Goal: Task Accomplishment & Management: Manage account settings

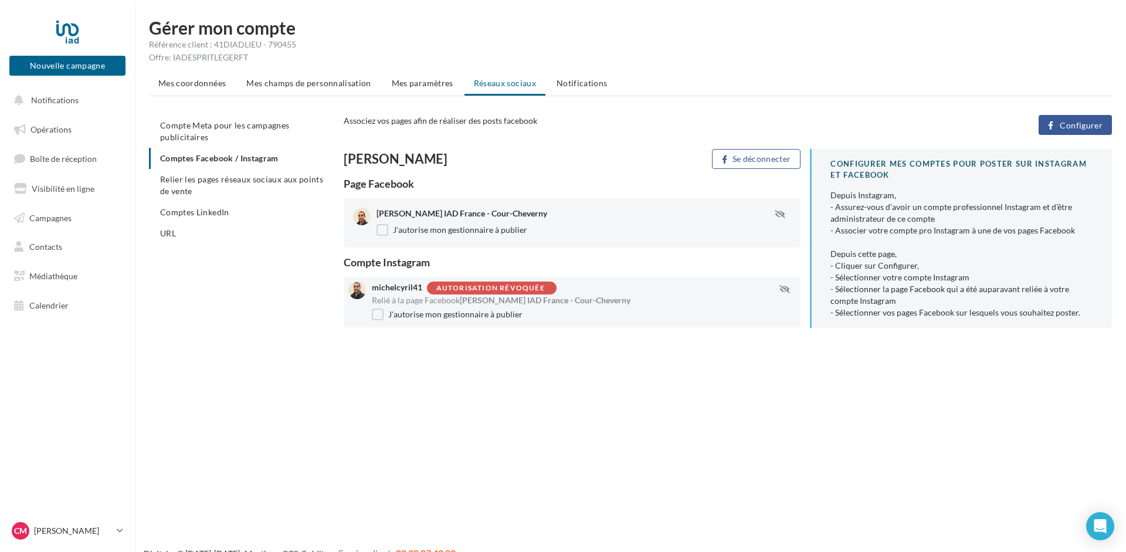
click at [1090, 122] on span "Configurer" at bounding box center [1081, 125] width 43 height 9
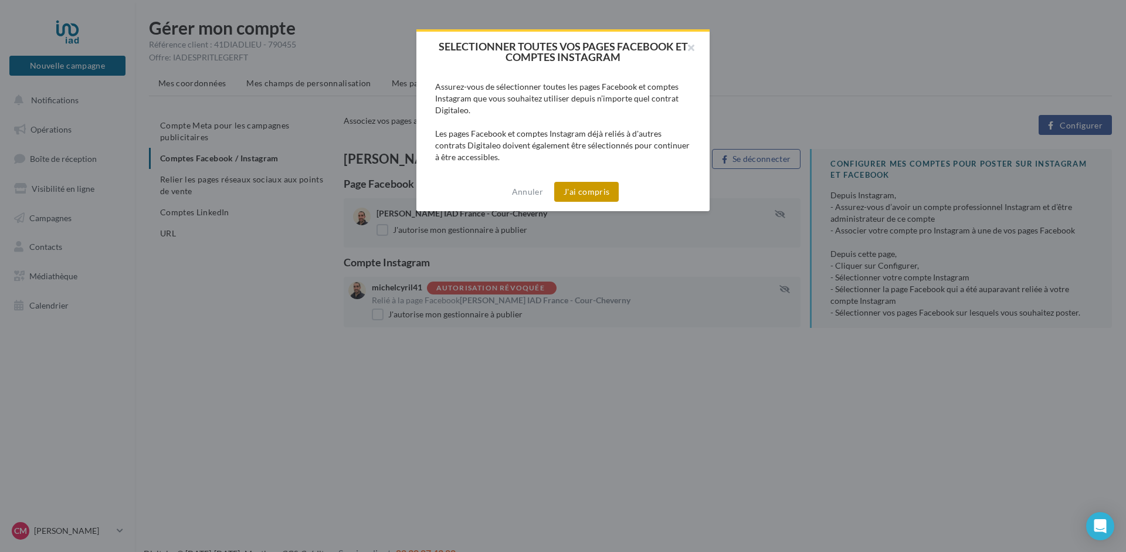
click at [583, 190] on button "J'ai compris" at bounding box center [586, 192] width 65 height 20
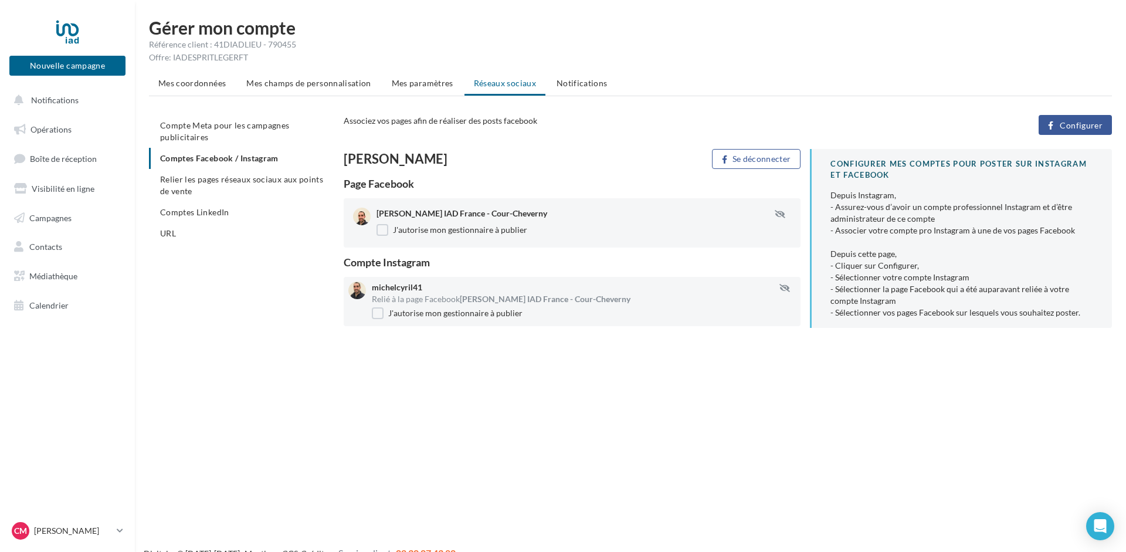
click at [226, 282] on div "Compte Meta pour les campagnes publicitaires Comptes Facebook / Instagram Relie…" at bounding box center [635, 226] width 972 height 222
click at [36, 130] on span "Opérations" at bounding box center [50, 129] width 41 height 10
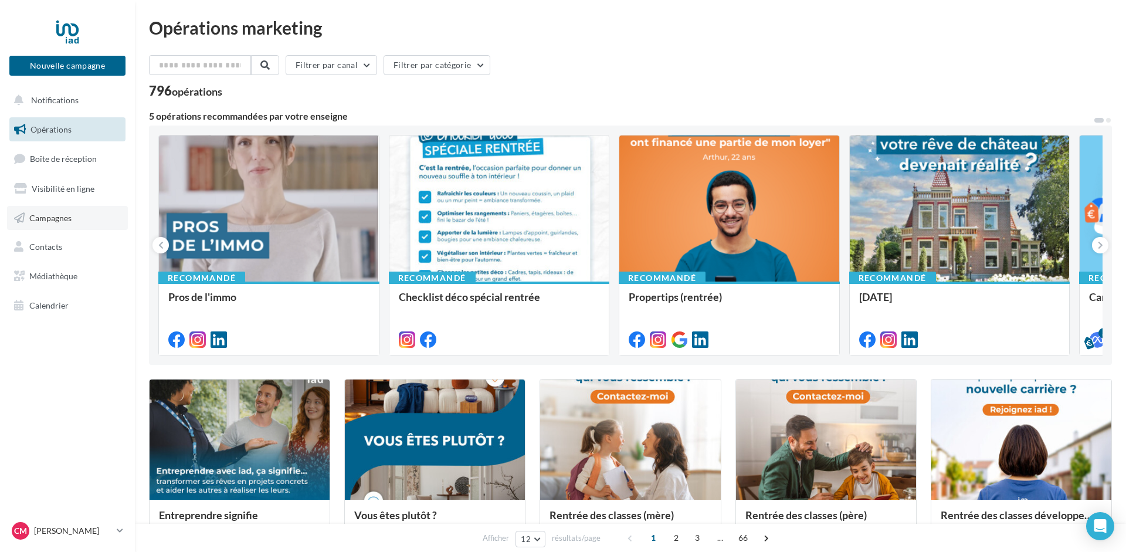
click at [54, 219] on span "Campagnes" at bounding box center [50, 217] width 42 height 10
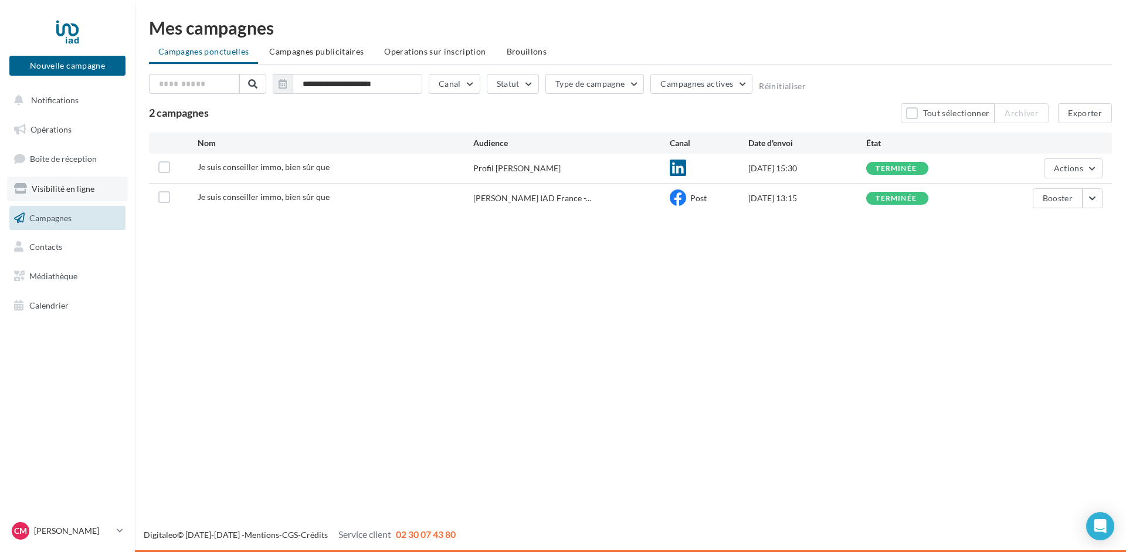
click at [60, 187] on span "Visibilité en ligne" at bounding box center [63, 189] width 63 height 10
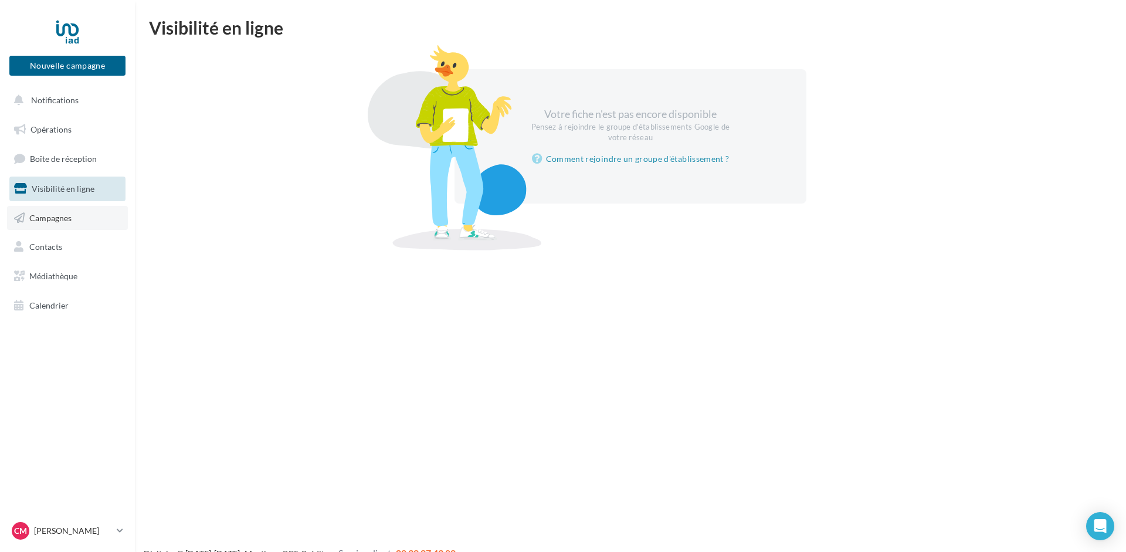
click at [42, 213] on span "Campagnes" at bounding box center [50, 217] width 42 height 10
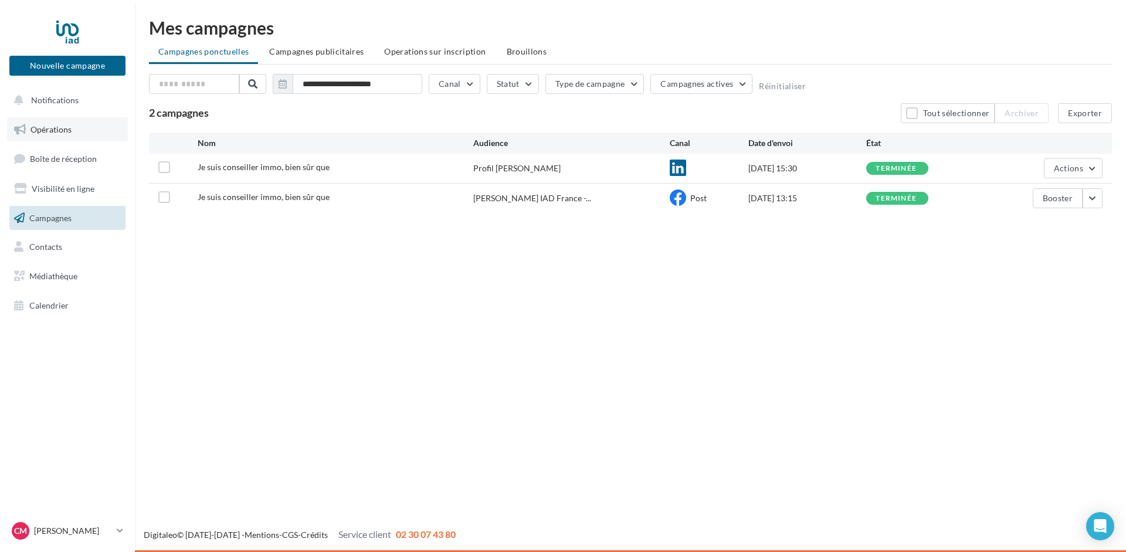
click at [59, 125] on span "Opérations" at bounding box center [50, 129] width 41 height 10
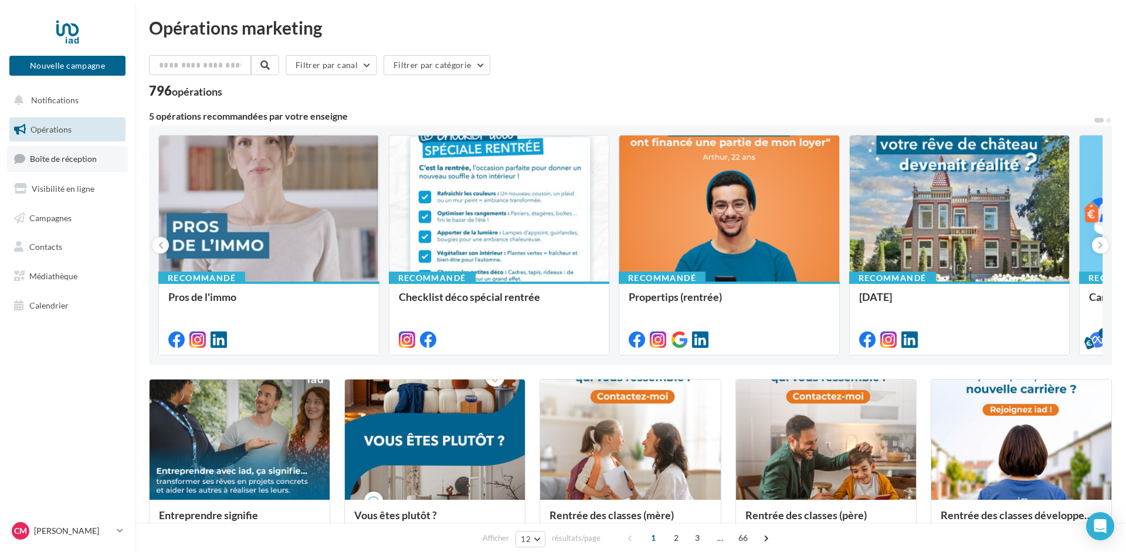
click at [49, 157] on span "Boîte de réception" at bounding box center [63, 159] width 67 height 10
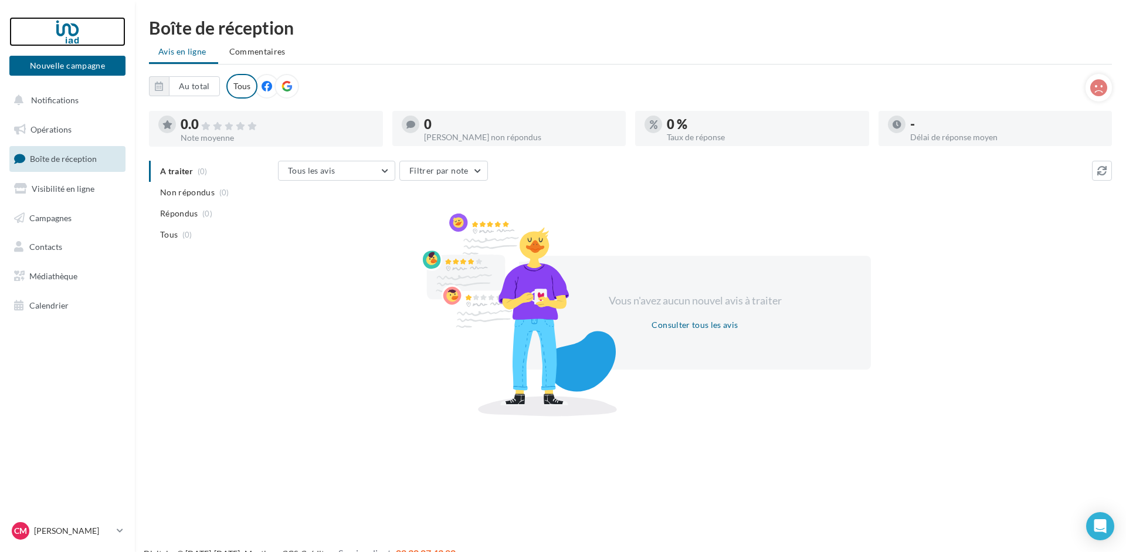
click at [70, 30] on div at bounding box center [68, 31] width 94 height 29
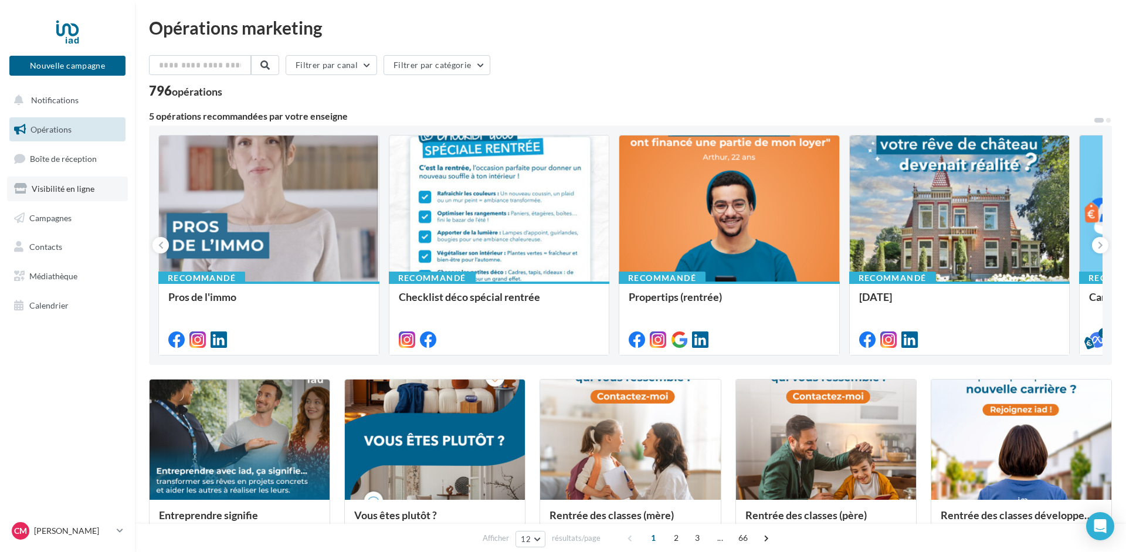
click at [56, 191] on span "Visibilité en ligne" at bounding box center [63, 189] width 63 height 10
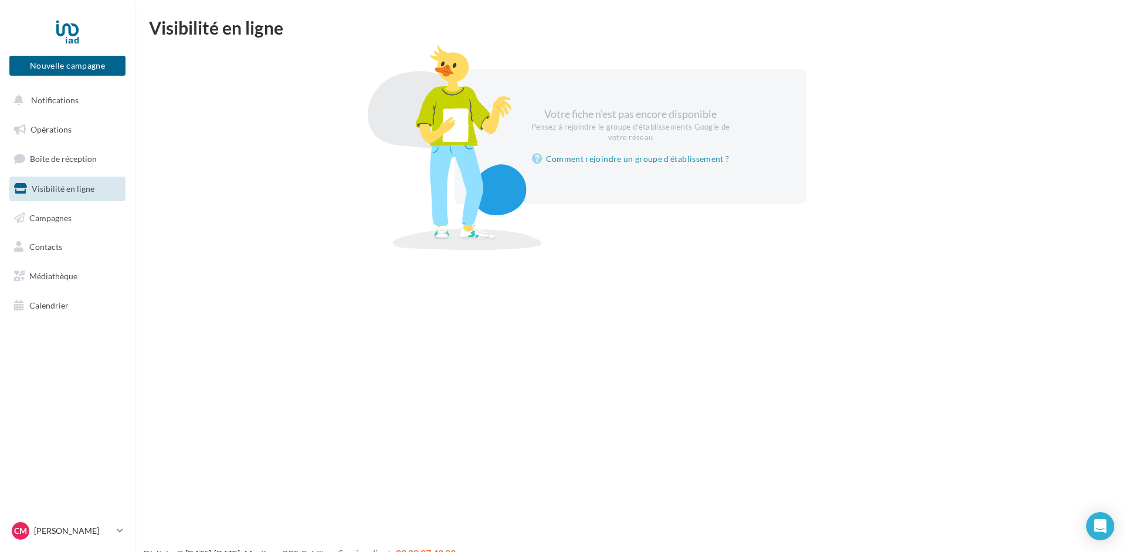
drag, startPoint x: 287, startPoint y: 32, endPoint x: 152, endPoint y: 26, distance: 134.5
click at [152, 26] on div "Visibilité en ligne" at bounding box center [630, 28] width 963 height 18
click at [169, 70] on div "Votre fiche n'est pas encore disponible Pensez à rejoindre le groupe d'établiss…" at bounding box center [630, 136] width 935 height 134
drag, startPoint x: 296, startPoint y: 30, endPoint x: 145, endPoint y: 24, distance: 150.9
click at [145, 24] on div "Visibilité en ligne Votre fiche n'est pas encore disponible Pensez à rejoindre …" at bounding box center [630, 128] width 991 height 218
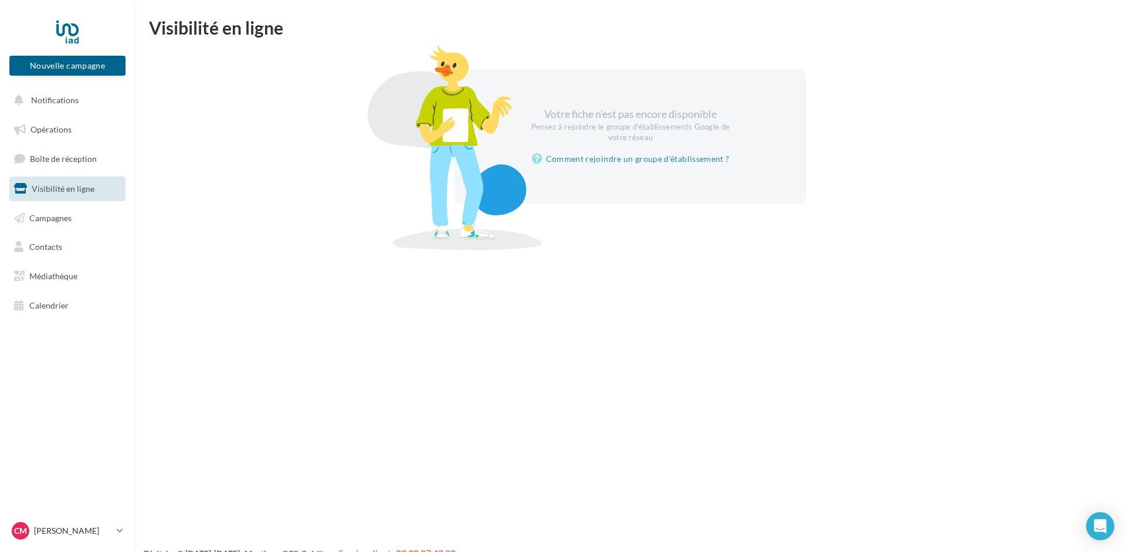
click at [204, 58] on div "Votre fiche n'est pas encore disponible Pensez à rejoindre le groupe d'établiss…" at bounding box center [630, 136] width 963 height 162
drag, startPoint x: 293, startPoint y: 28, endPoint x: 144, endPoint y: 28, distance: 149.5
click at [144, 28] on div "Visibilité en ligne Votre fiche n'est pas encore disponible Pensez à rejoindre …" at bounding box center [630, 128] width 991 height 218
click at [192, 76] on div "Votre fiche n'est pas encore disponible Pensez à rejoindre le groupe d'établiss…" at bounding box center [630, 136] width 935 height 134
click at [50, 244] on span "Contacts" at bounding box center [45, 247] width 33 height 10
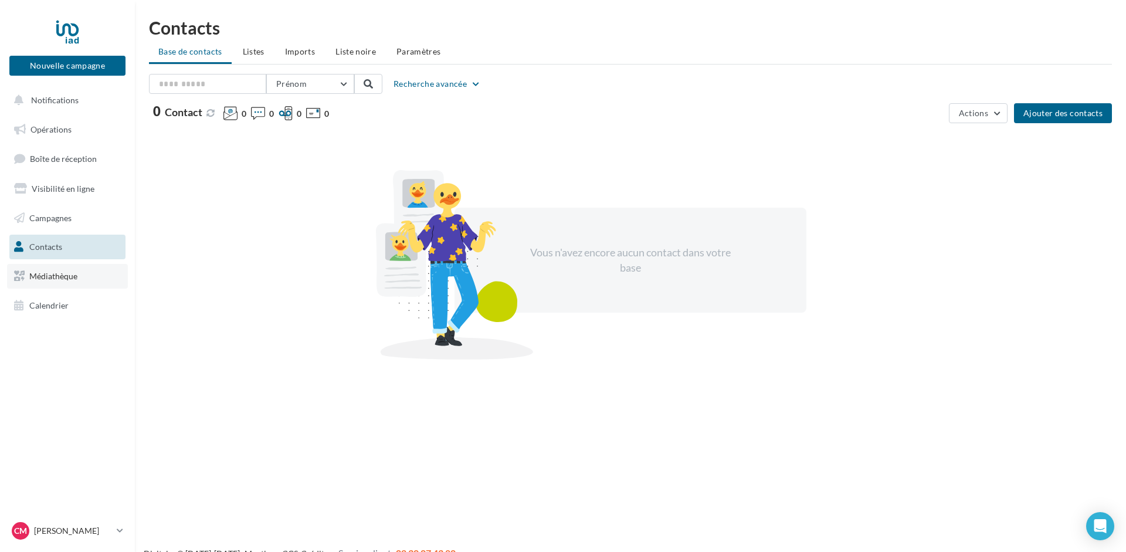
click at [55, 281] on span "Médiathèque" at bounding box center [53, 276] width 48 height 10
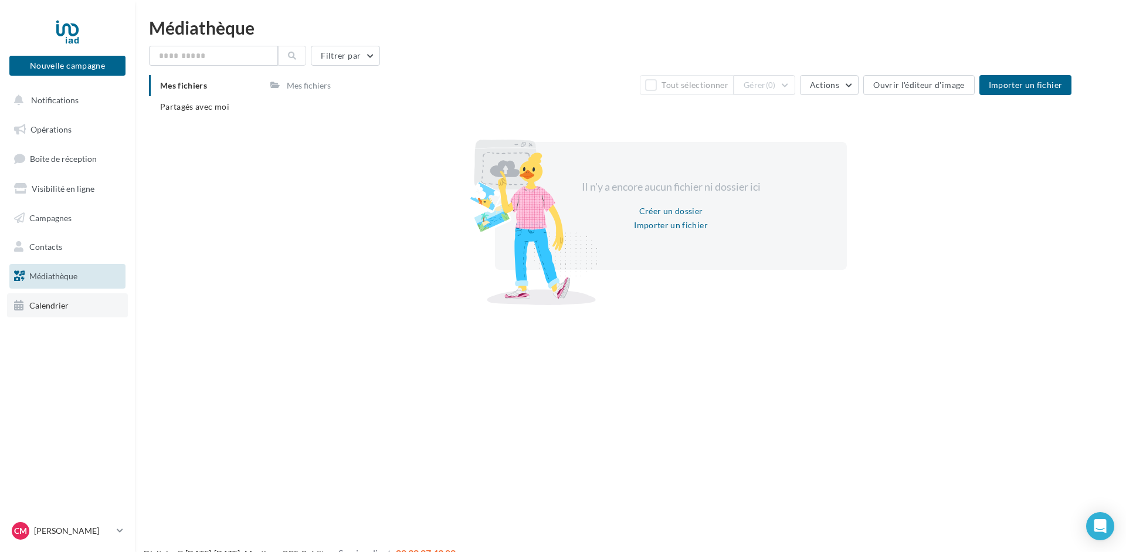
click at [51, 301] on span "Calendrier" at bounding box center [48, 305] width 39 height 10
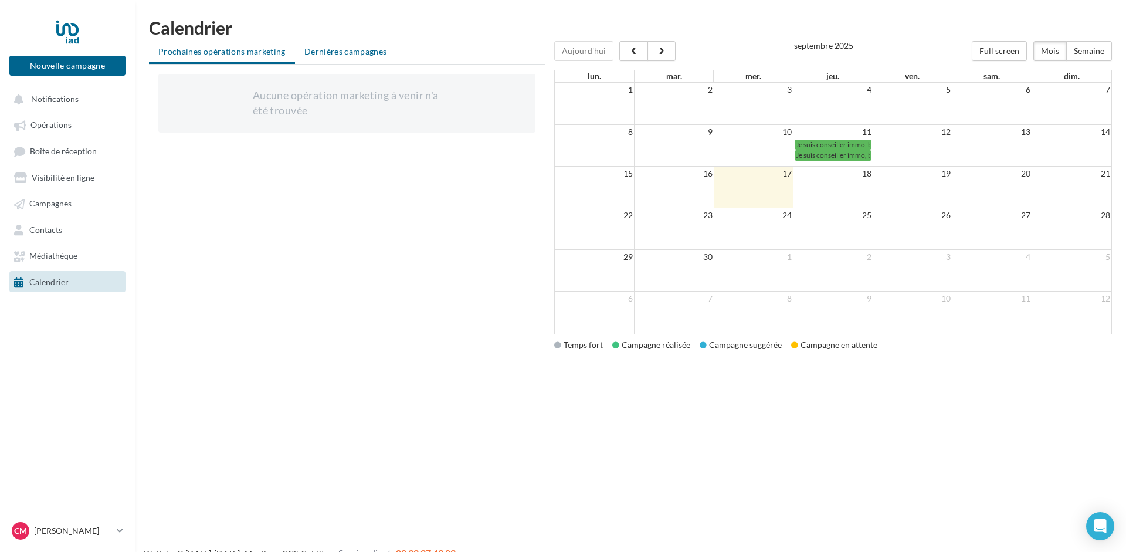
click at [342, 52] on span "Dernières campagnes" at bounding box center [345, 51] width 83 height 10
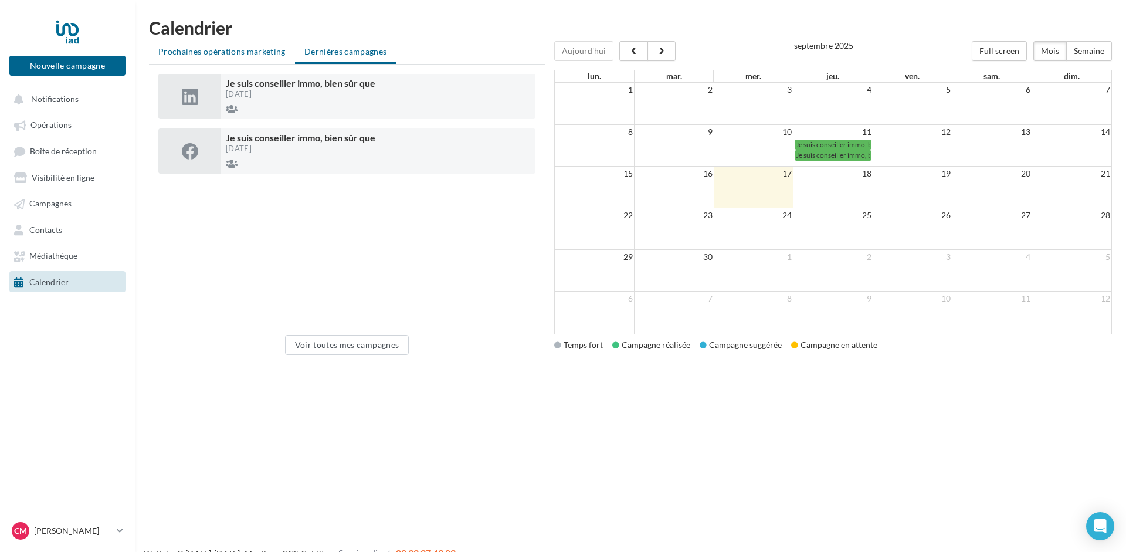
click at [225, 52] on span "Prochaines opérations marketing" at bounding box center [221, 51] width 127 height 10
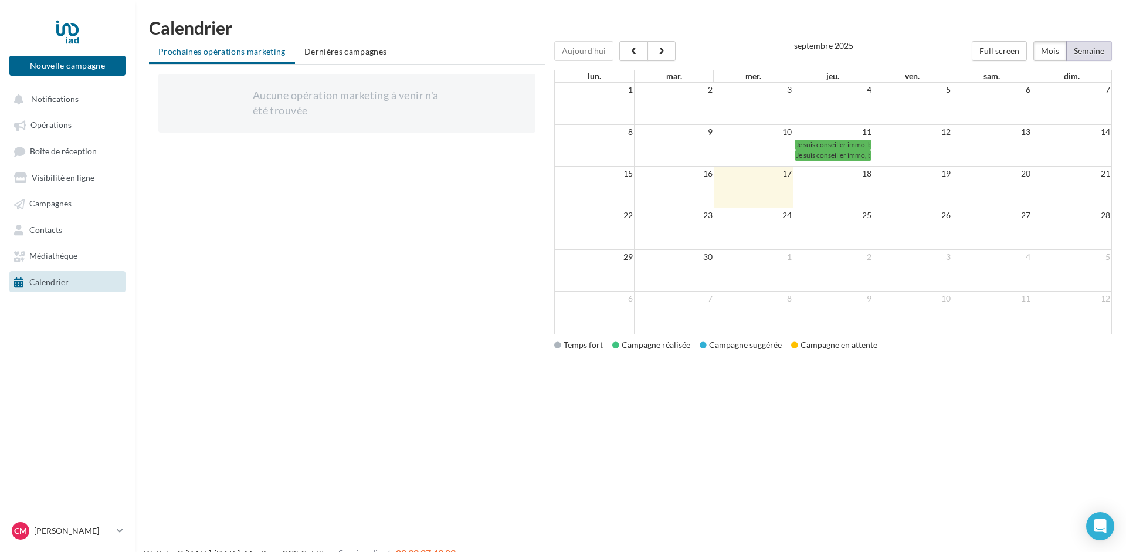
click at [1080, 53] on button "Semaine" at bounding box center [1089, 51] width 46 height 20
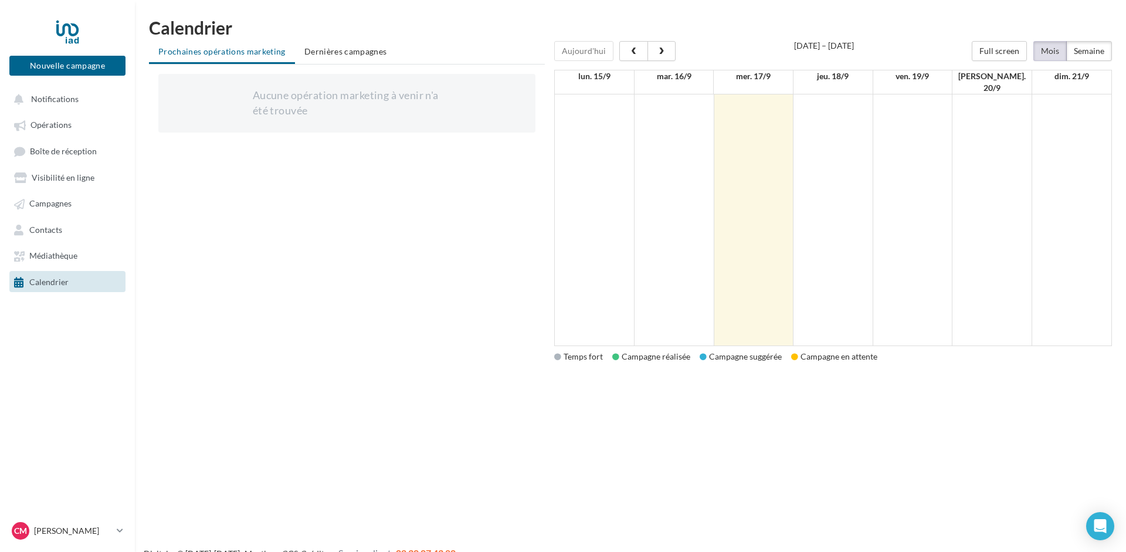
click at [1051, 53] on button "Mois" at bounding box center [1049, 51] width 33 height 20
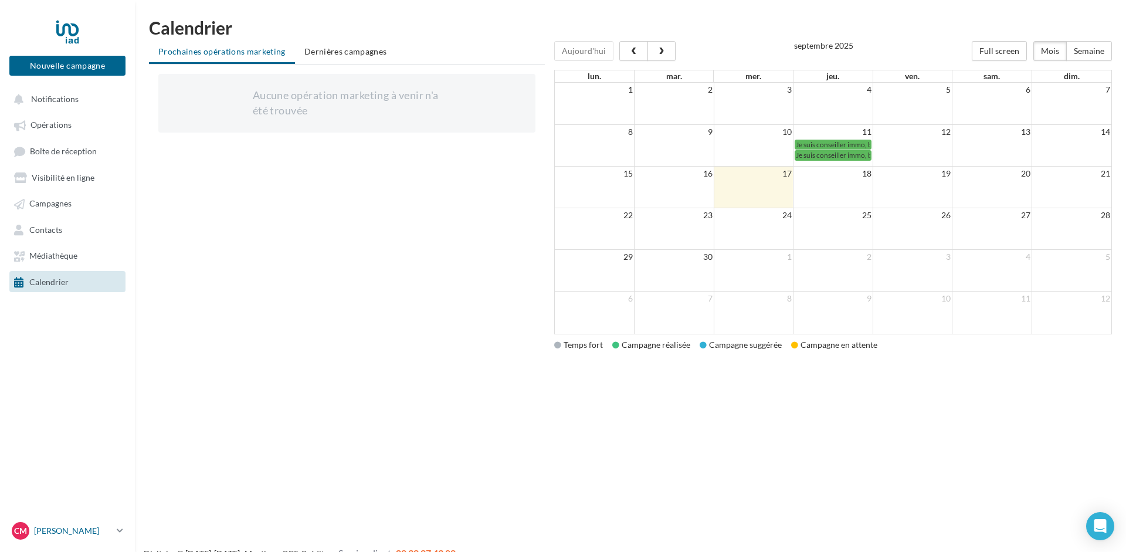
click at [77, 533] on p "[PERSON_NAME]" at bounding box center [73, 531] width 78 height 12
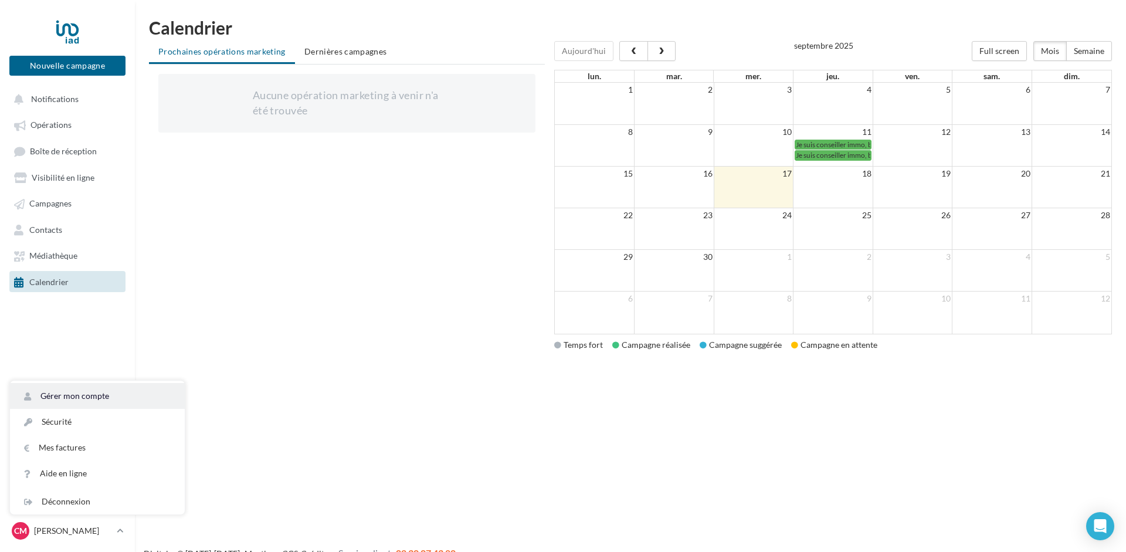
click at [74, 395] on link "Gérer mon compte" at bounding box center [97, 396] width 175 height 26
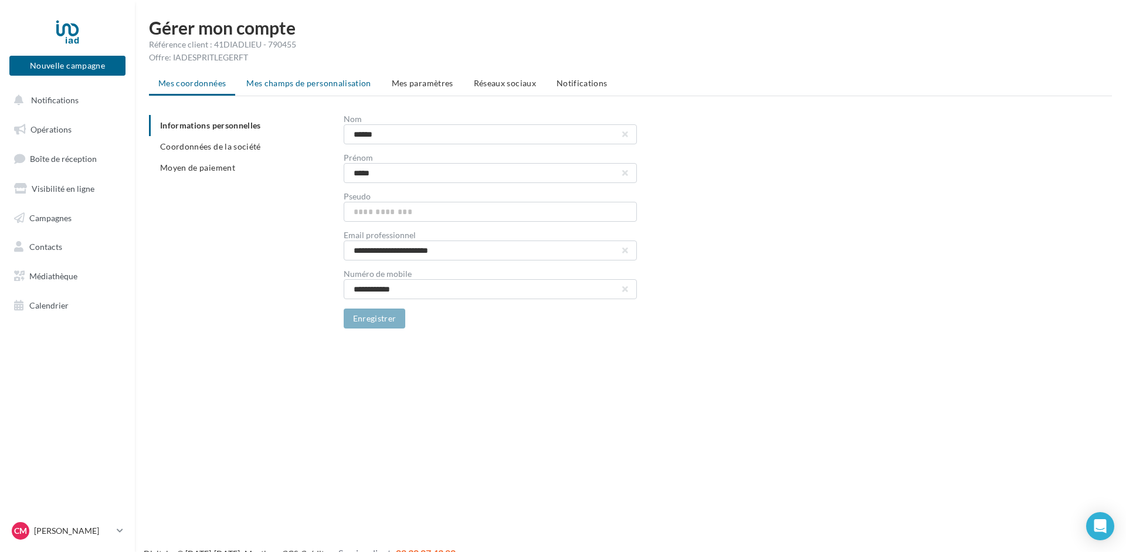
click at [310, 80] on span "Mes champs de personnalisation" at bounding box center [308, 83] width 125 height 10
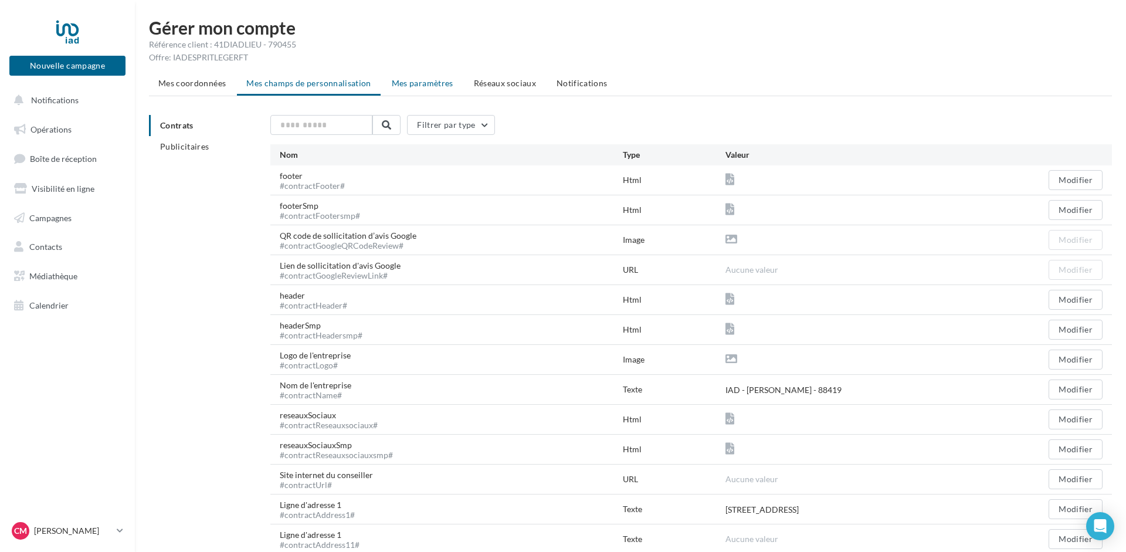
click at [409, 81] on span "Mes paramètres" at bounding box center [423, 83] width 62 height 10
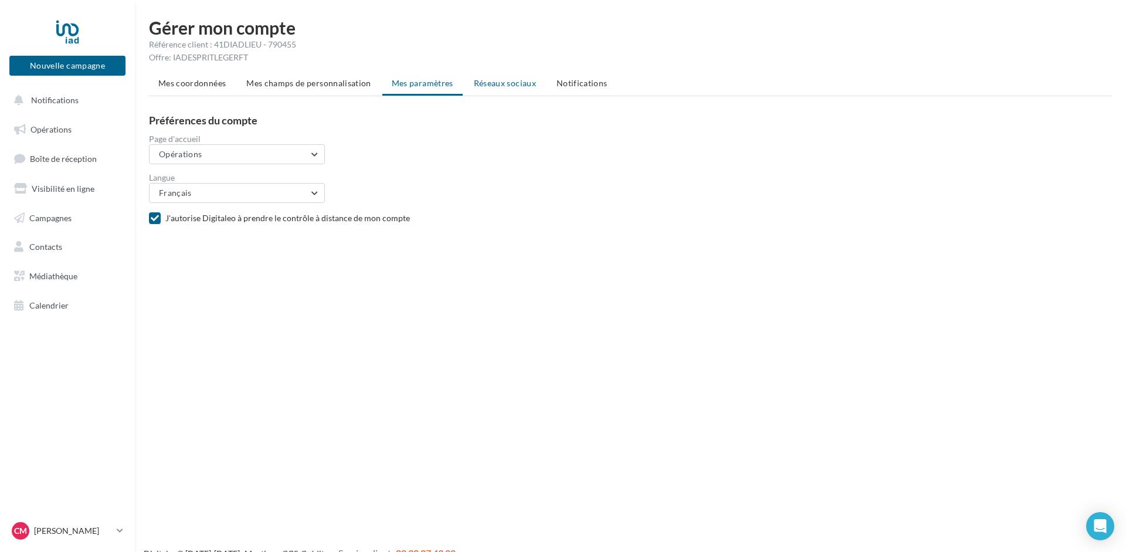
click at [498, 83] on span "Réseaux sociaux" at bounding box center [505, 83] width 62 height 10
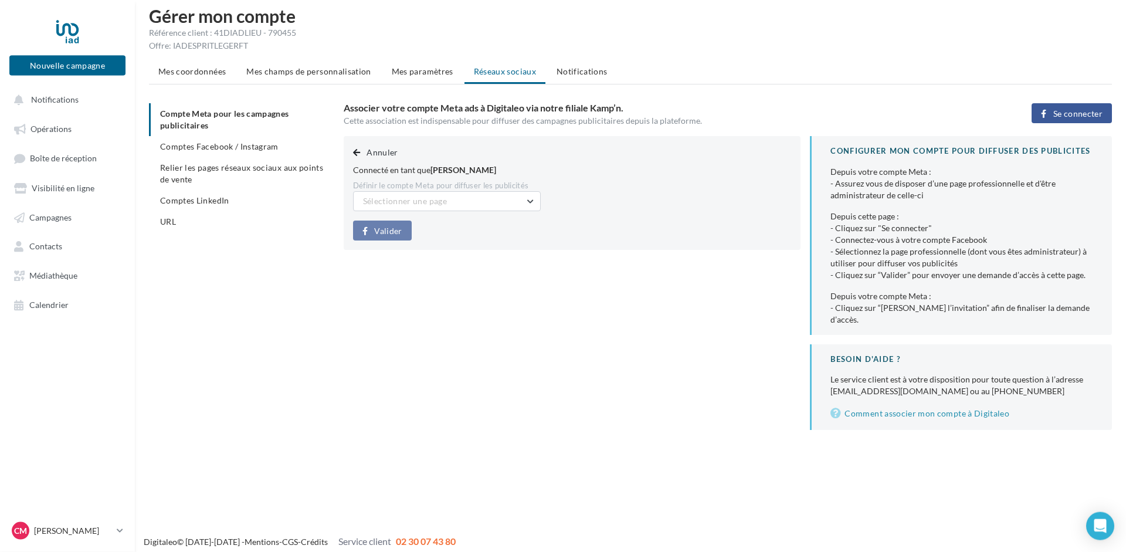
scroll to position [19, 0]
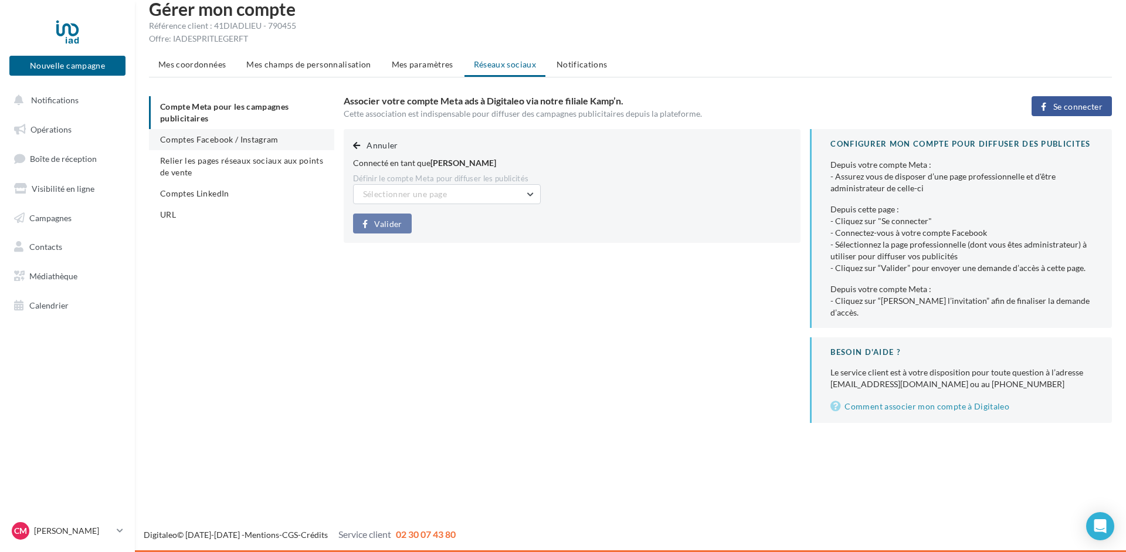
click at [226, 133] on li "Comptes Facebook / Instagram" at bounding box center [241, 139] width 185 height 21
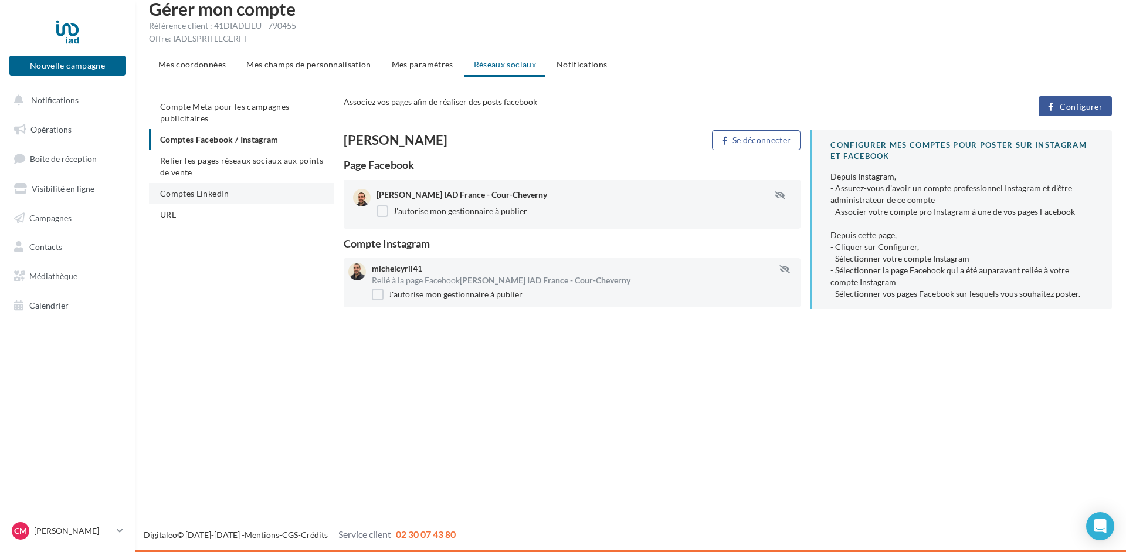
click at [202, 188] on li "Comptes LinkedIn" at bounding box center [241, 193] width 185 height 21
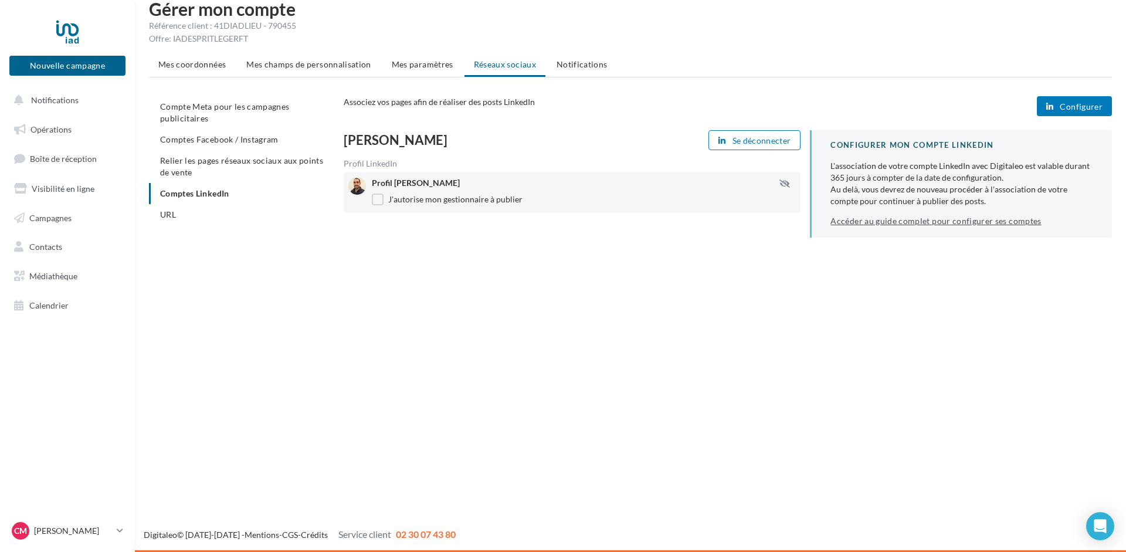
click at [941, 223] on link "Accéder au guide complet pour configurer ses comptes" at bounding box center [935, 220] width 211 height 9
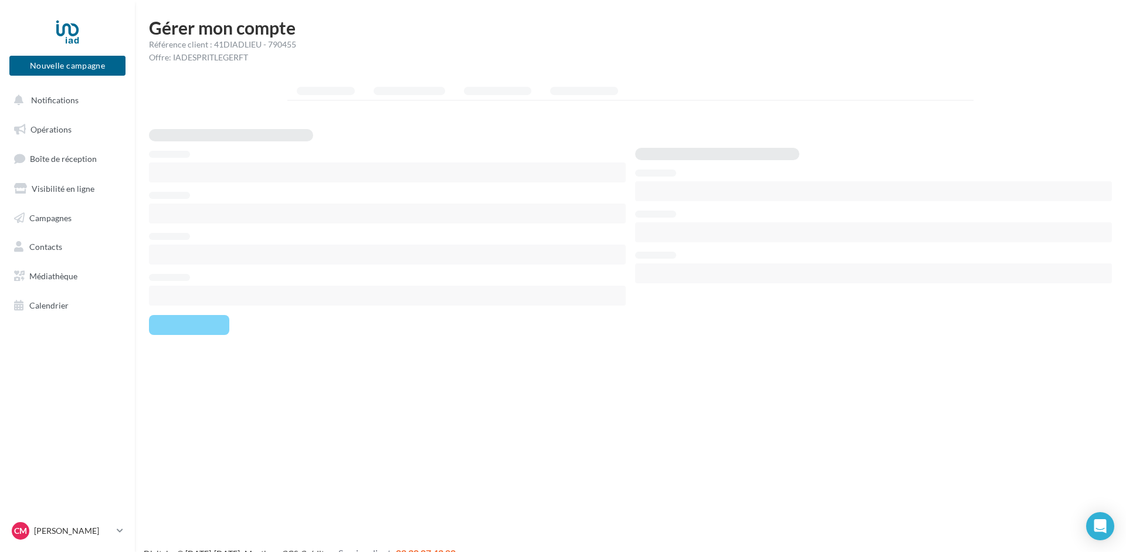
scroll to position [19, 0]
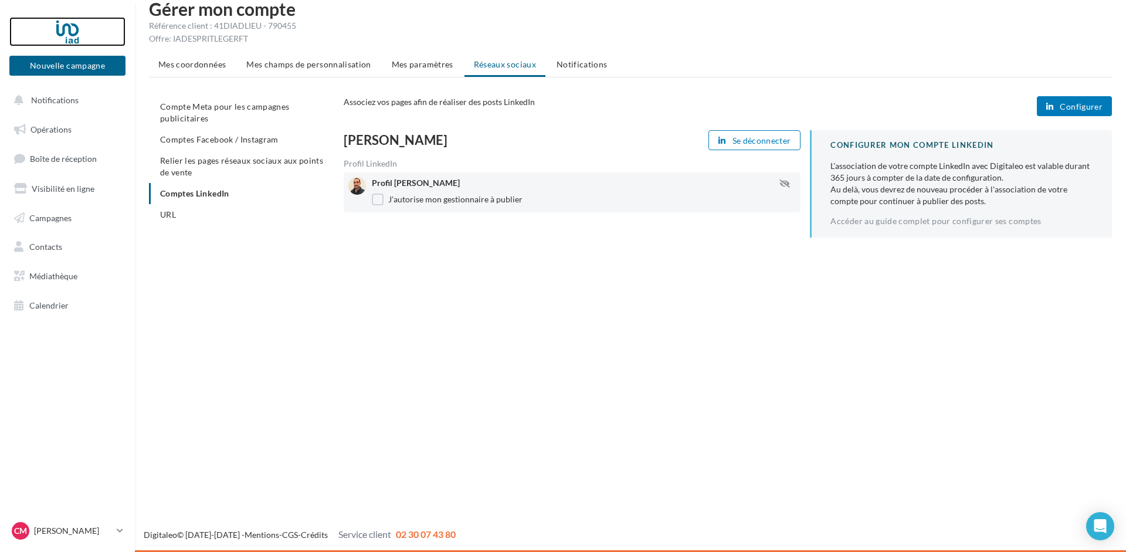
click at [65, 25] on div at bounding box center [68, 31] width 94 height 29
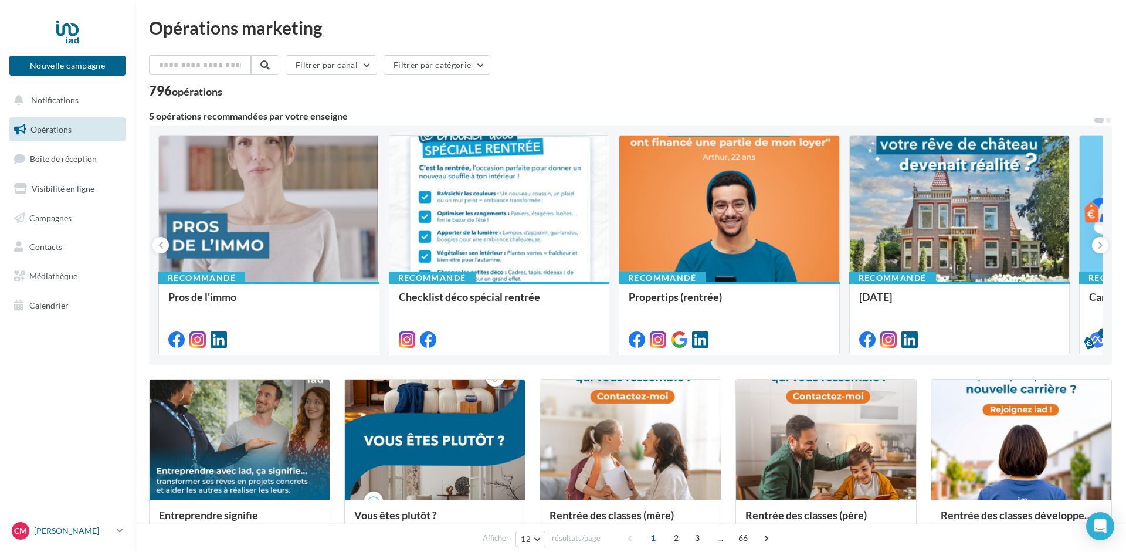
click at [63, 524] on div "CM Cyril MICHEL [EMAIL_ADDRESS][DOMAIN_NAME]" at bounding box center [62, 531] width 100 height 18
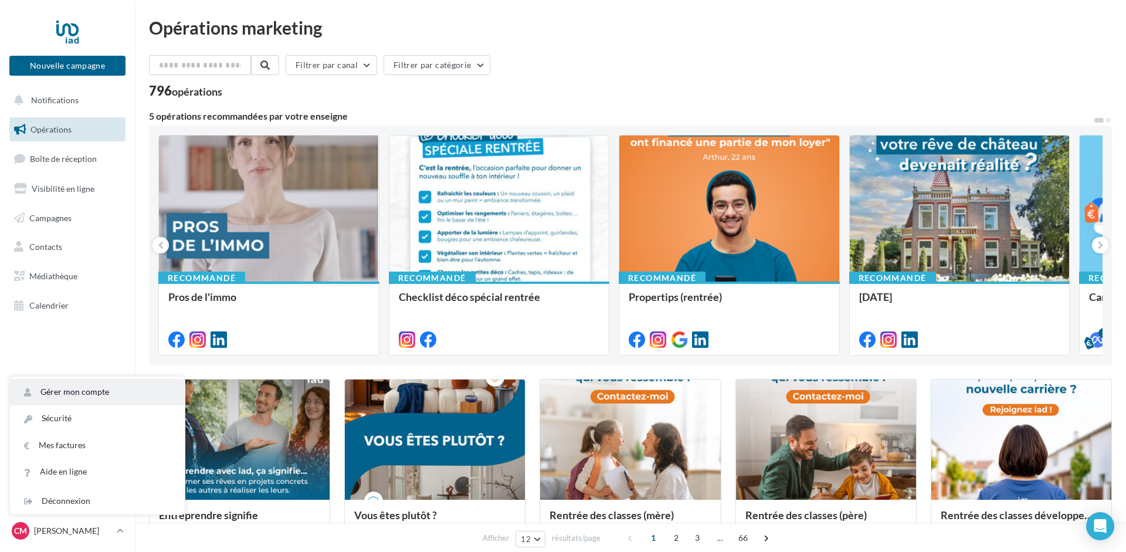
click at [50, 389] on link "Gérer mon compte" at bounding box center [97, 392] width 175 height 26
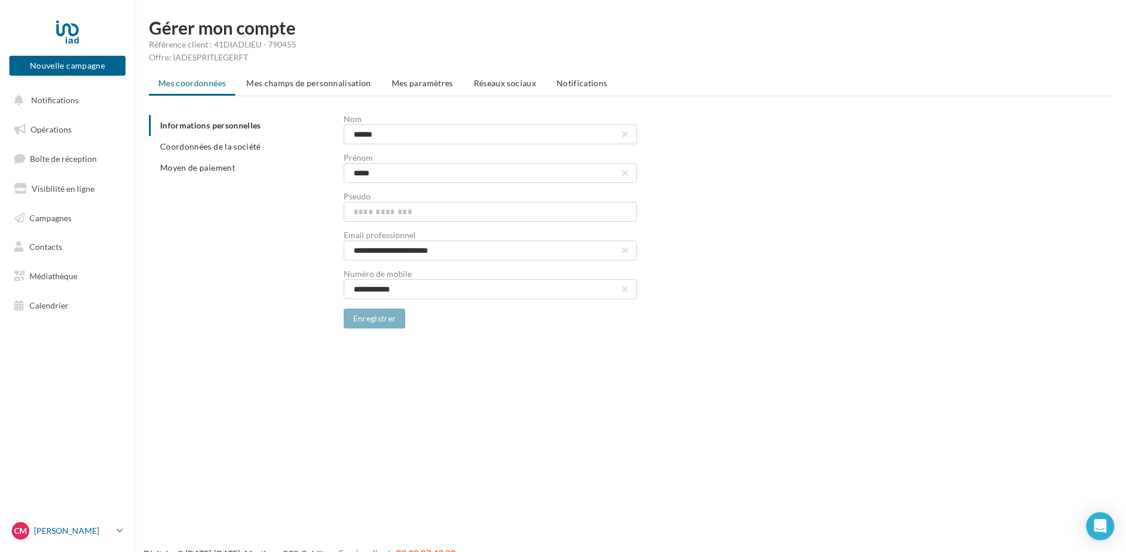
click at [76, 521] on link "CM Cyril MICHEL cyril.michel@iadfrance.fr" at bounding box center [67, 531] width 116 height 22
click at [318, 392] on div "Nouvelle campagne Nouvelle campagne Notifications Opérations Boîte de réception…" at bounding box center [563, 295] width 1126 height 552
click at [215, 147] on span "Coordonnées de la société" at bounding box center [210, 146] width 101 height 10
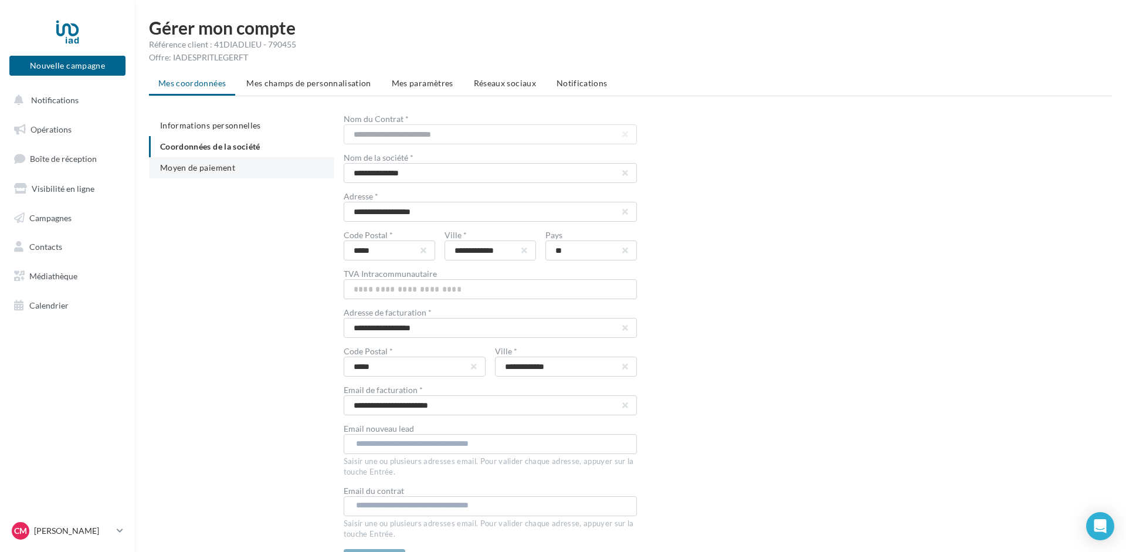
click at [193, 167] on span "Moyen de paiement" at bounding box center [197, 167] width 75 height 10
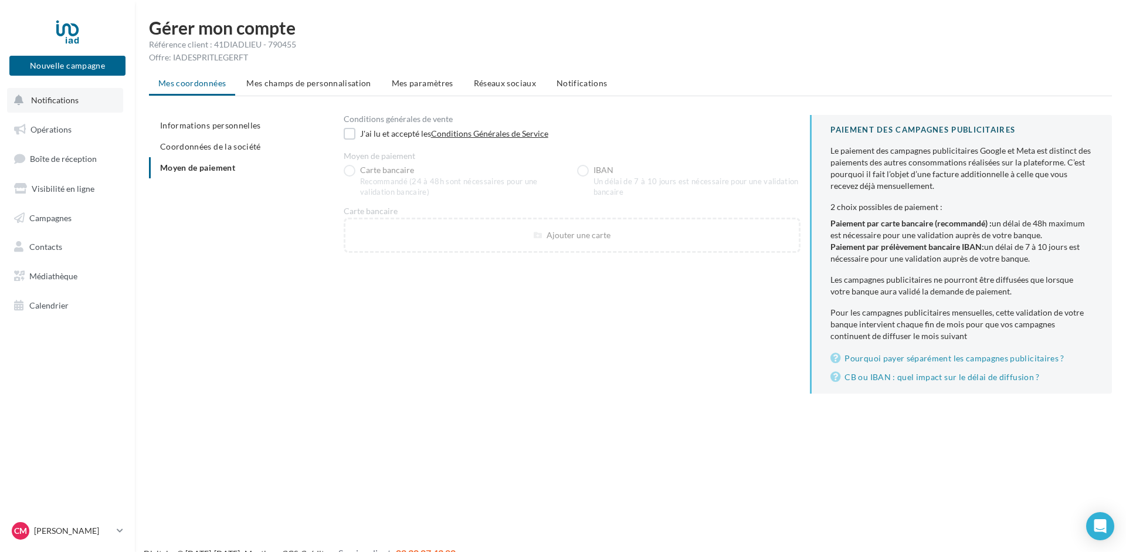
click at [56, 99] on span "Notifications" at bounding box center [55, 100] width 48 height 10
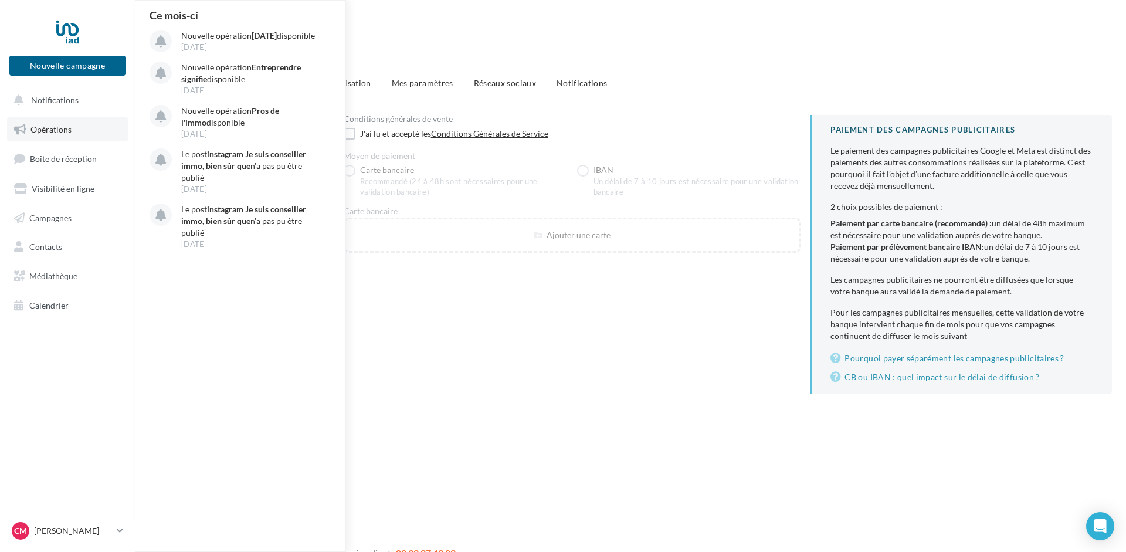
click at [45, 124] on link "Opérations" at bounding box center [67, 129] width 121 height 25
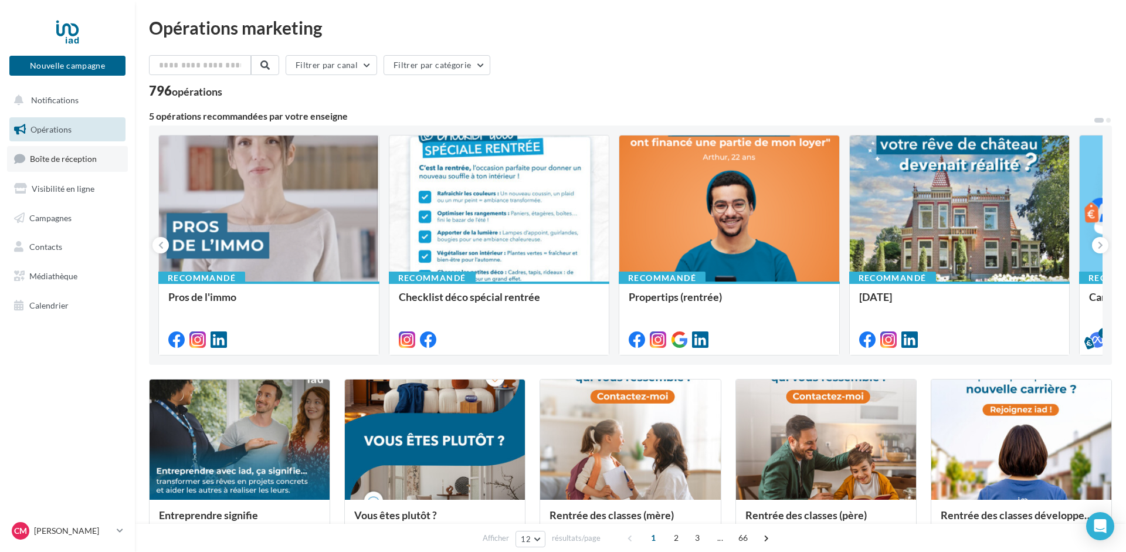
click at [63, 159] on span "Boîte de réception" at bounding box center [63, 159] width 67 height 10
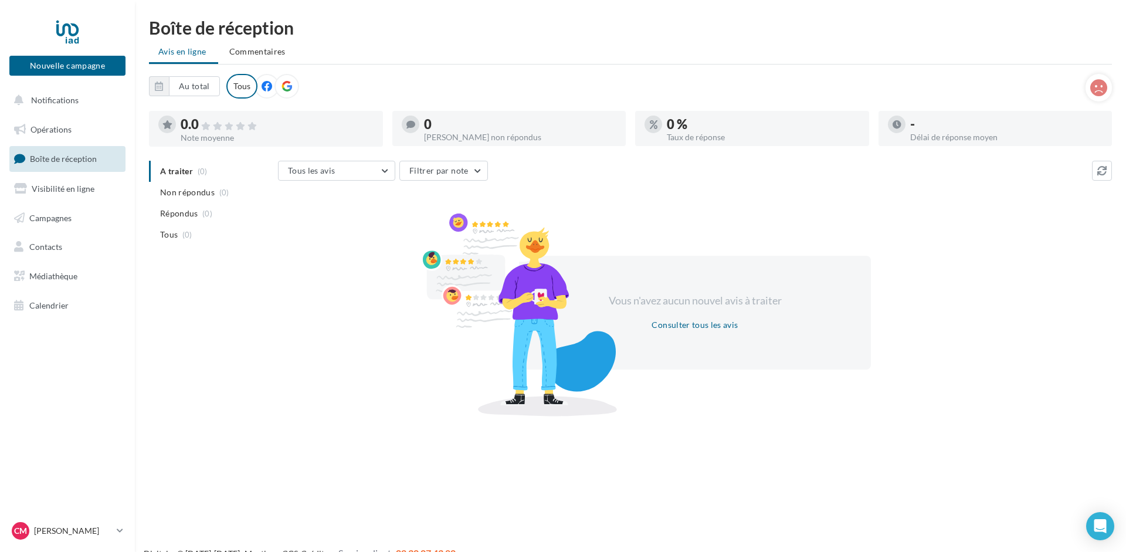
click at [47, 189] on span "Visibilité en ligne" at bounding box center [63, 189] width 63 height 10
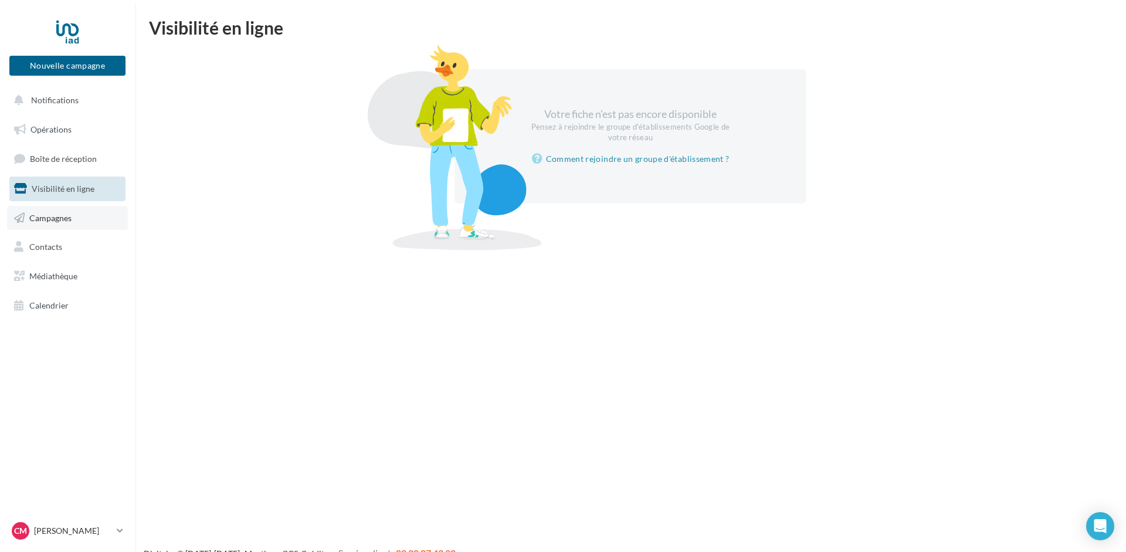
click at [42, 214] on span "Campagnes" at bounding box center [50, 217] width 42 height 10
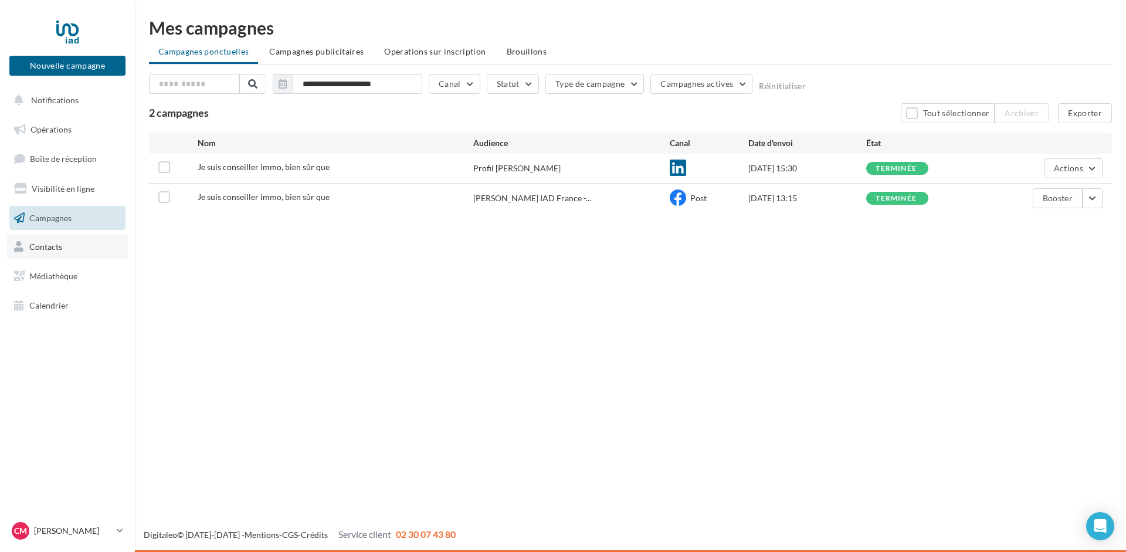
click at [42, 246] on span "Contacts" at bounding box center [45, 247] width 33 height 10
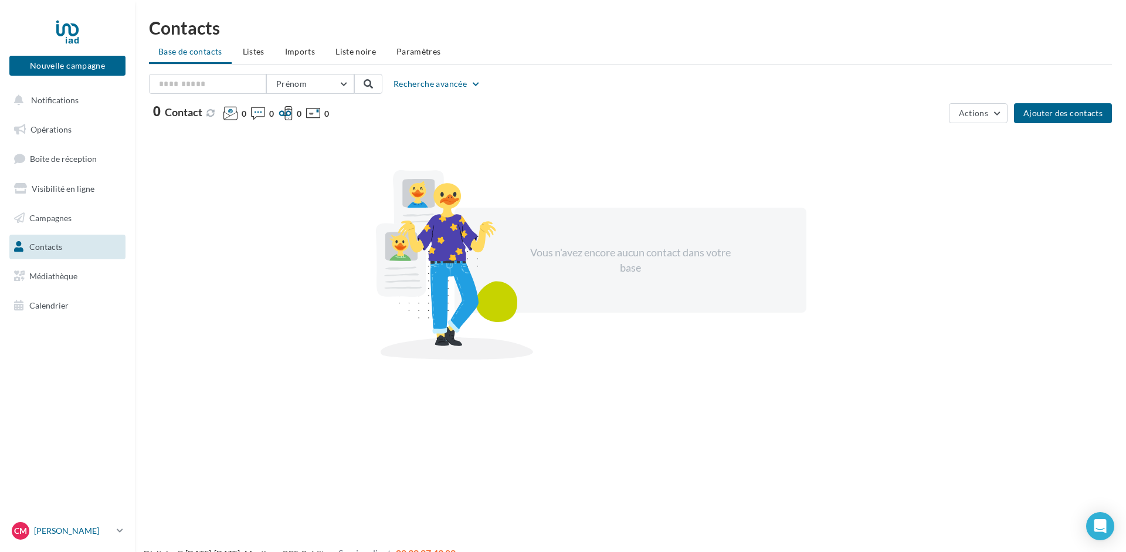
click at [59, 520] on link "CM Cyril MICHEL cyril.michel@iadfrance.fr" at bounding box center [67, 531] width 116 height 22
click at [74, 393] on link "Gérer mon compte" at bounding box center [97, 392] width 175 height 26
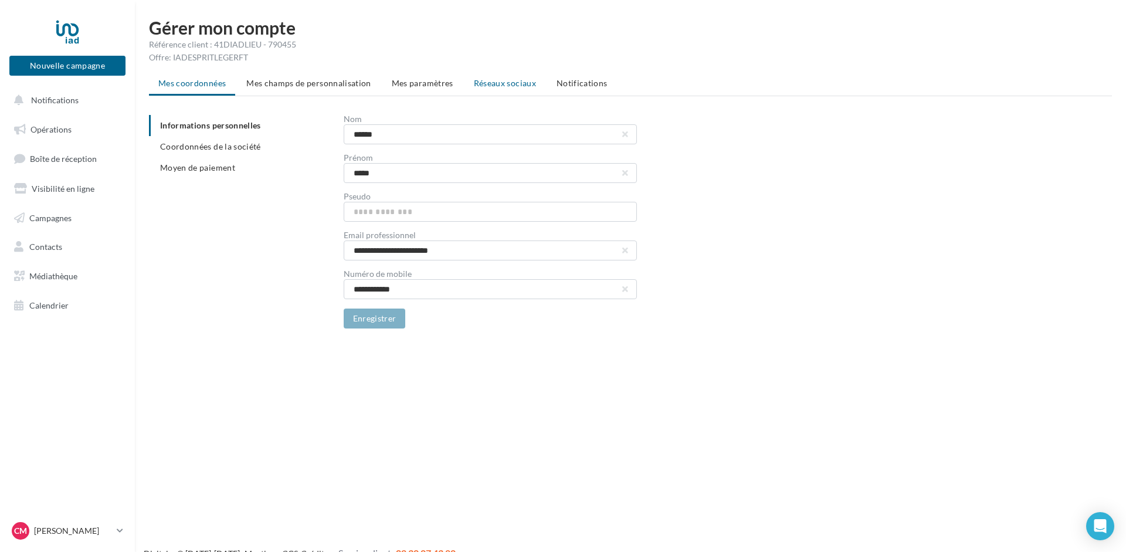
click at [508, 77] on li "Réseaux sociaux" at bounding box center [504, 83] width 81 height 21
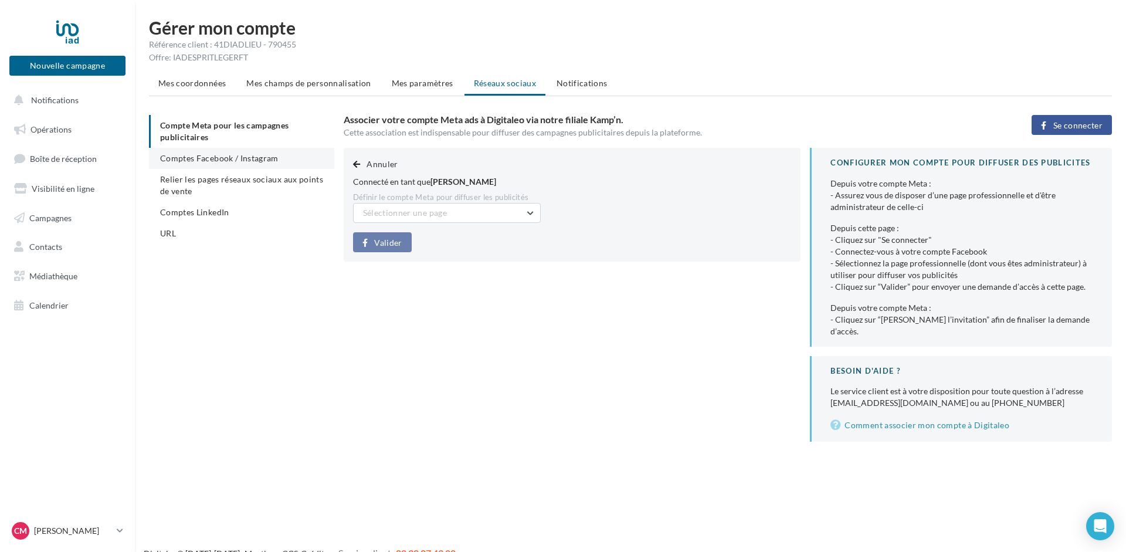
click at [202, 161] on span "Comptes Facebook / Instagram" at bounding box center [219, 158] width 118 height 10
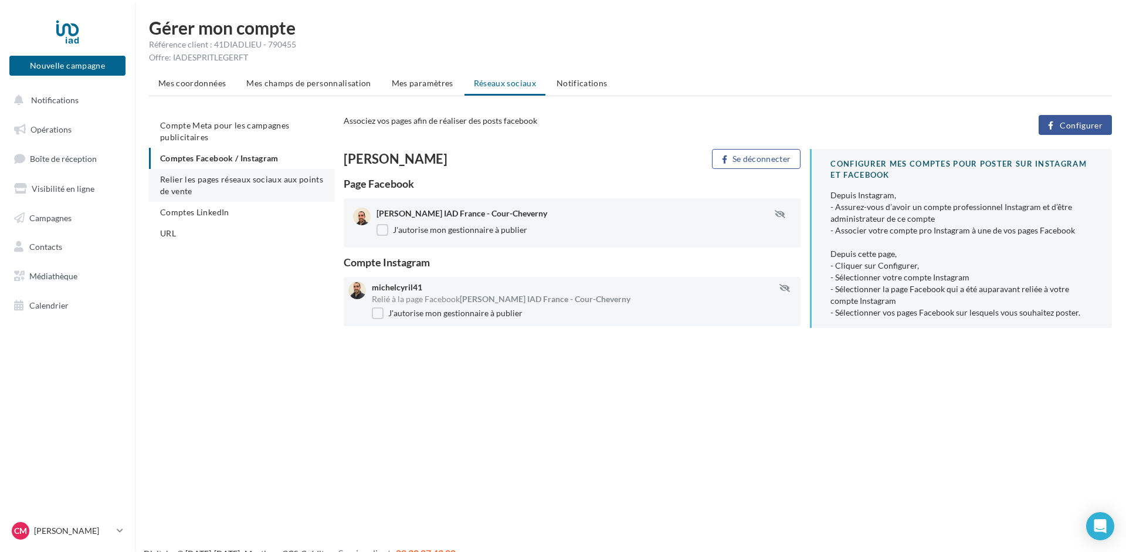
click at [192, 178] on span "Relier les pages réseaux sociaux aux points de vente" at bounding box center [241, 185] width 163 height 22
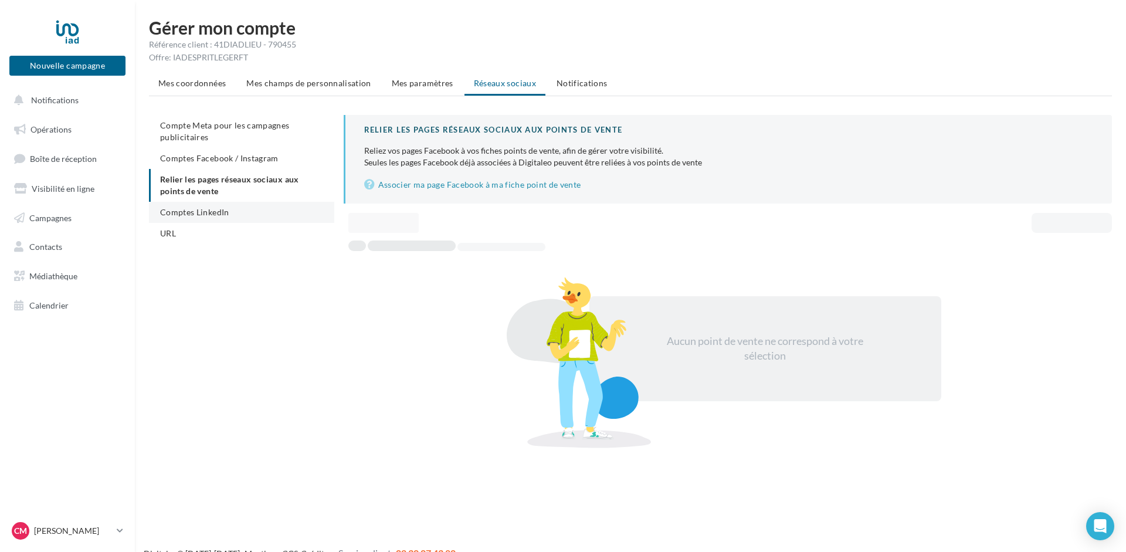
click at [186, 206] on li "Comptes LinkedIn" at bounding box center [241, 212] width 185 height 21
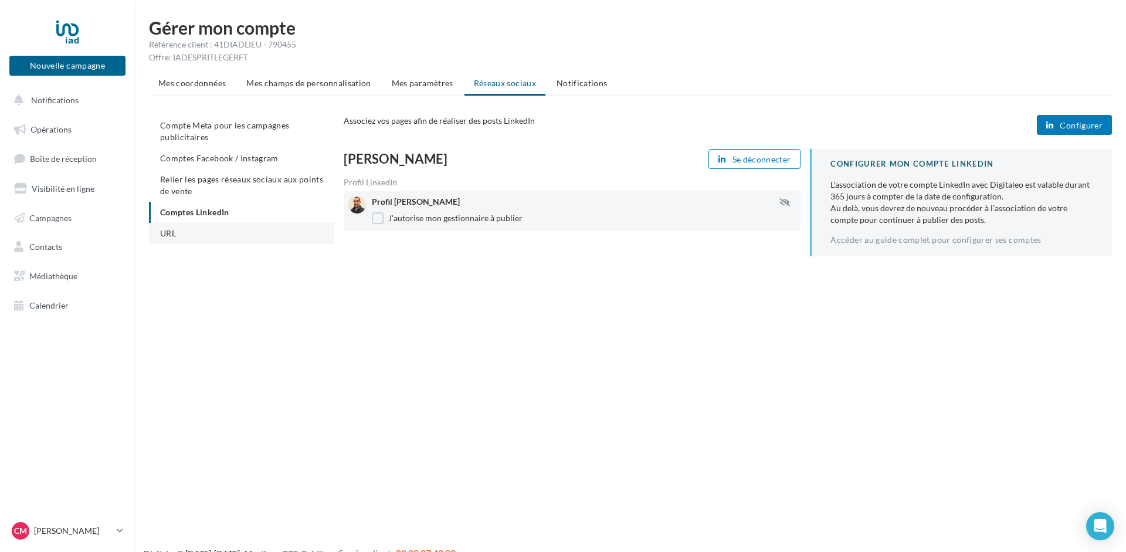
click at [177, 230] on li "URL" at bounding box center [241, 233] width 185 height 21
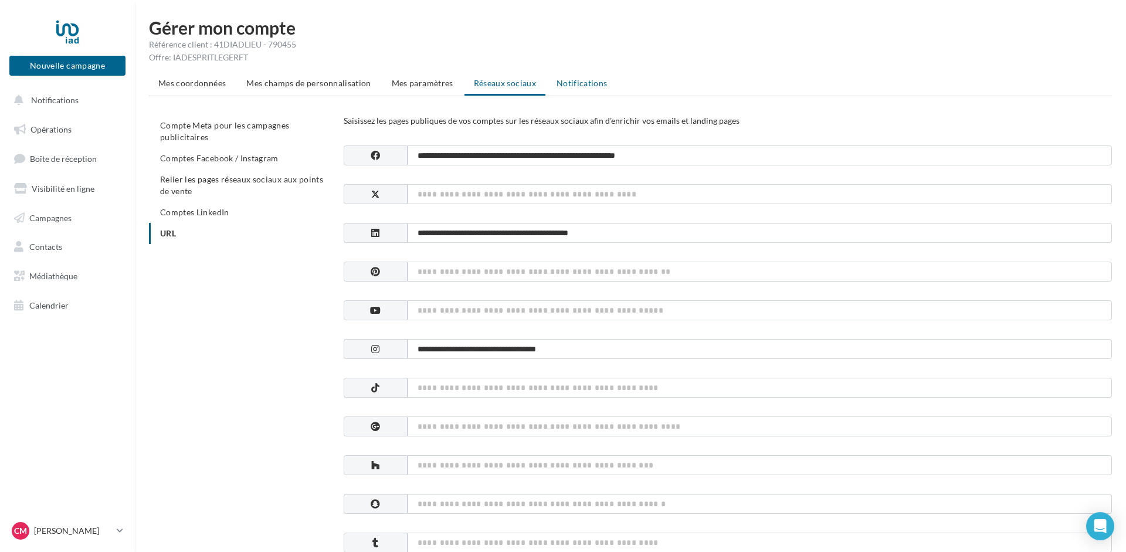
click at [564, 81] on span "Notifications" at bounding box center [582, 83] width 51 height 10
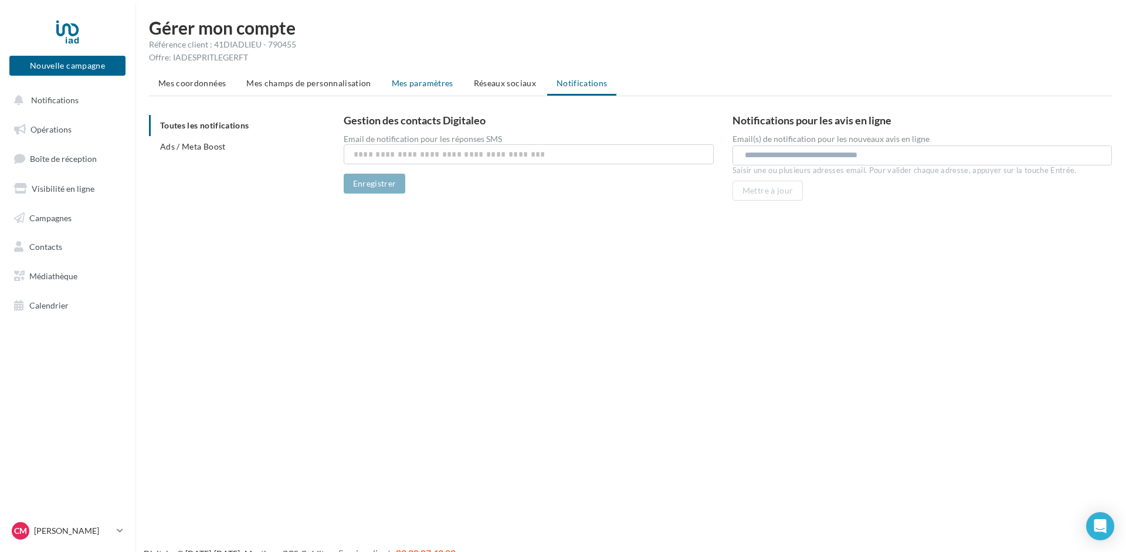
click at [413, 82] on span "Mes paramètres" at bounding box center [423, 83] width 62 height 10
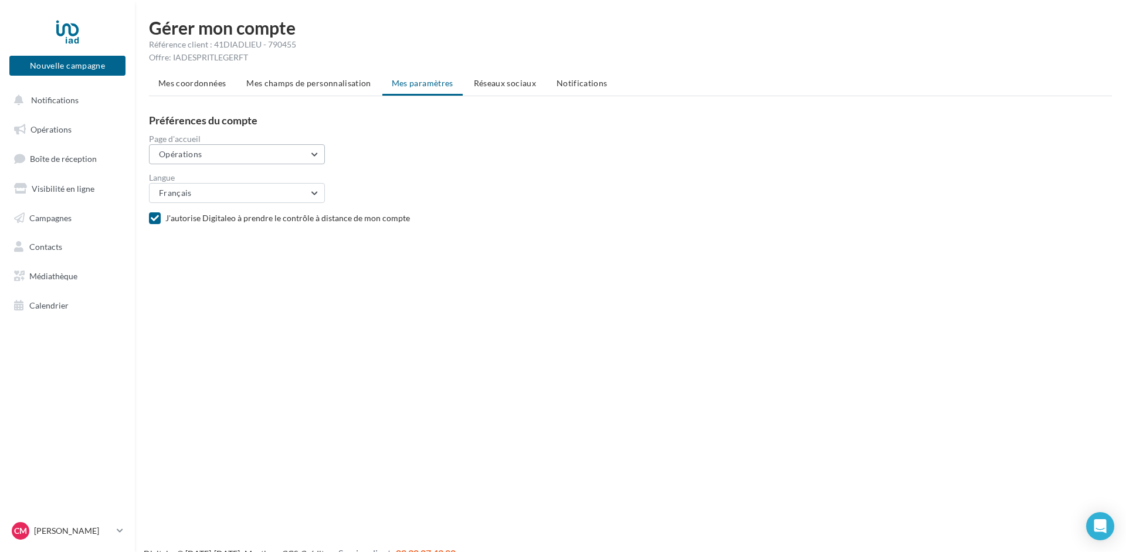
click at [315, 154] on button "Opérations" at bounding box center [237, 154] width 176 height 20
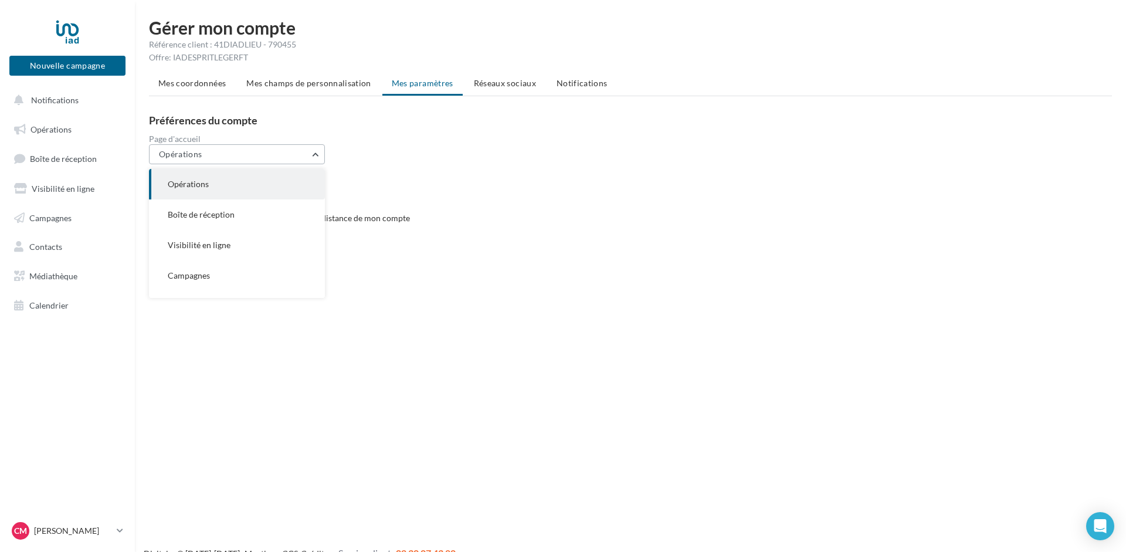
click at [315, 154] on button "Opérations" at bounding box center [237, 154] width 176 height 20
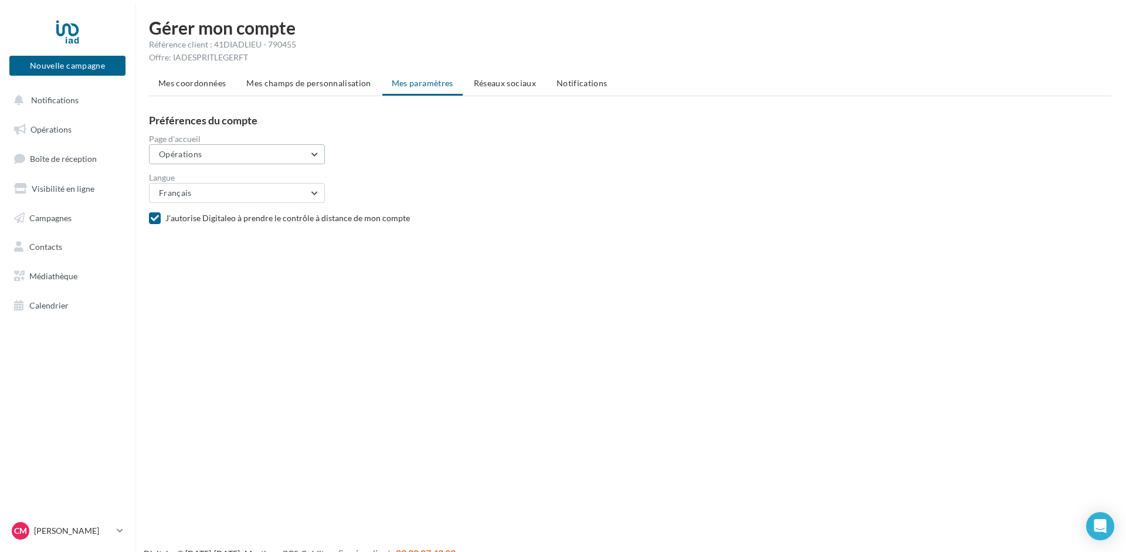
click at [313, 152] on button "Opérations" at bounding box center [237, 154] width 176 height 20
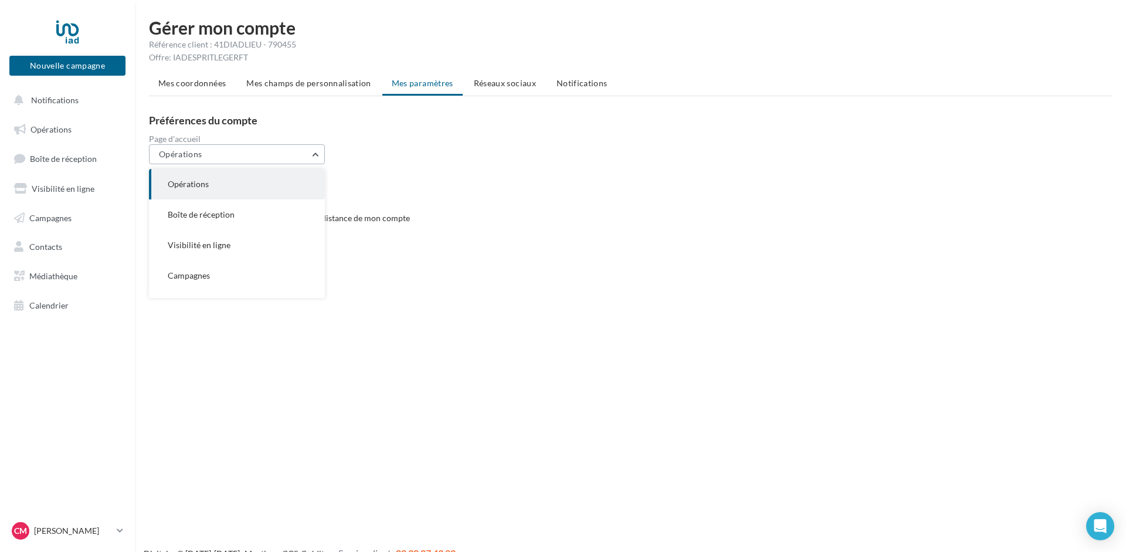
click at [313, 152] on button "Opérations" at bounding box center [237, 154] width 176 height 20
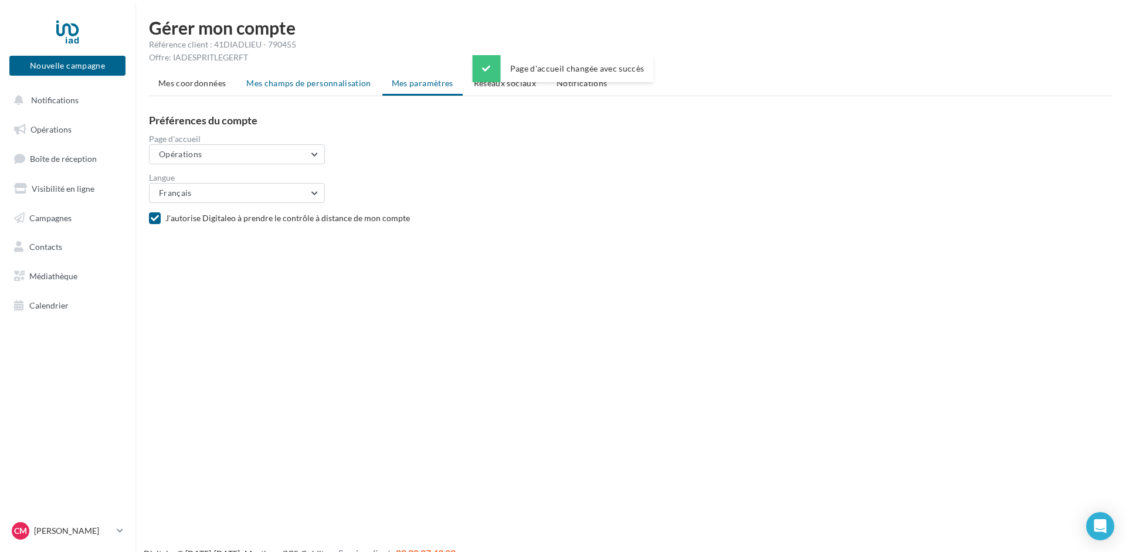
click at [267, 84] on span "Mes champs de personnalisation" at bounding box center [308, 83] width 125 height 10
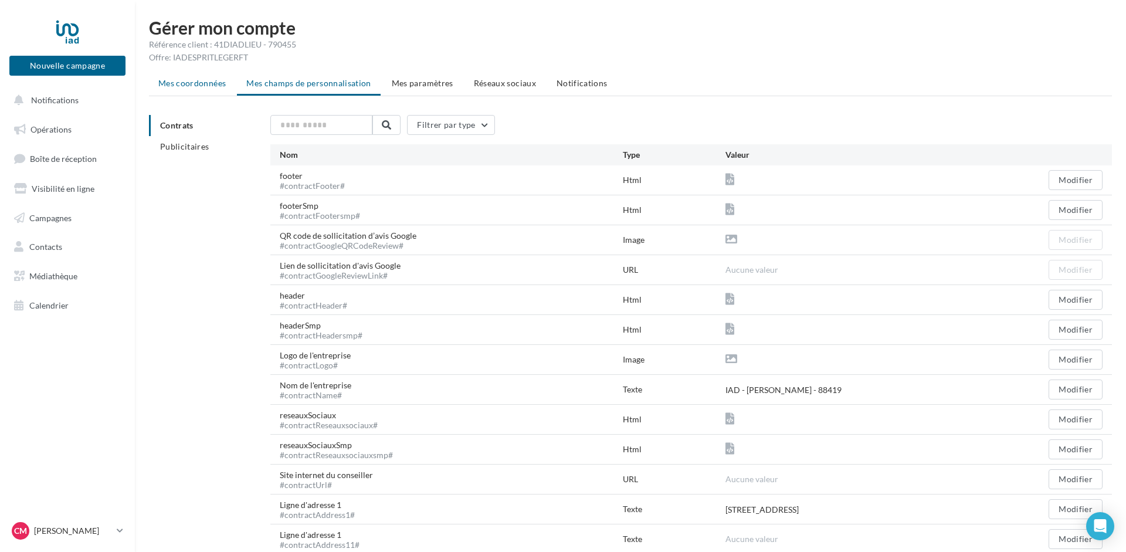
click at [188, 82] on span "Mes coordonnées" at bounding box center [191, 83] width 67 height 10
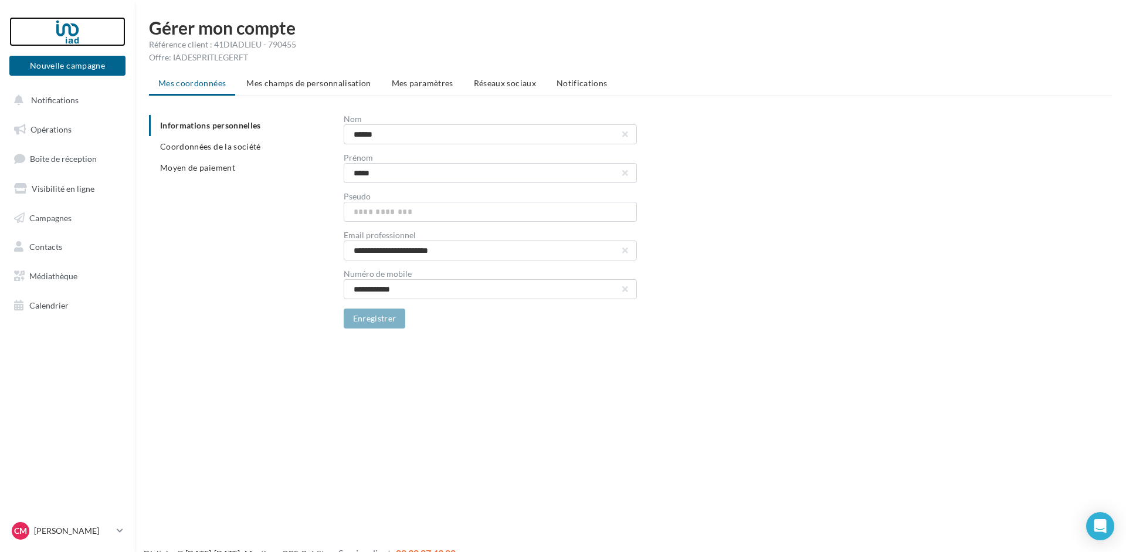
click at [72, 30] on div at bounding box center [68, 31] width 94 height 29
